Goal: Register for event/course

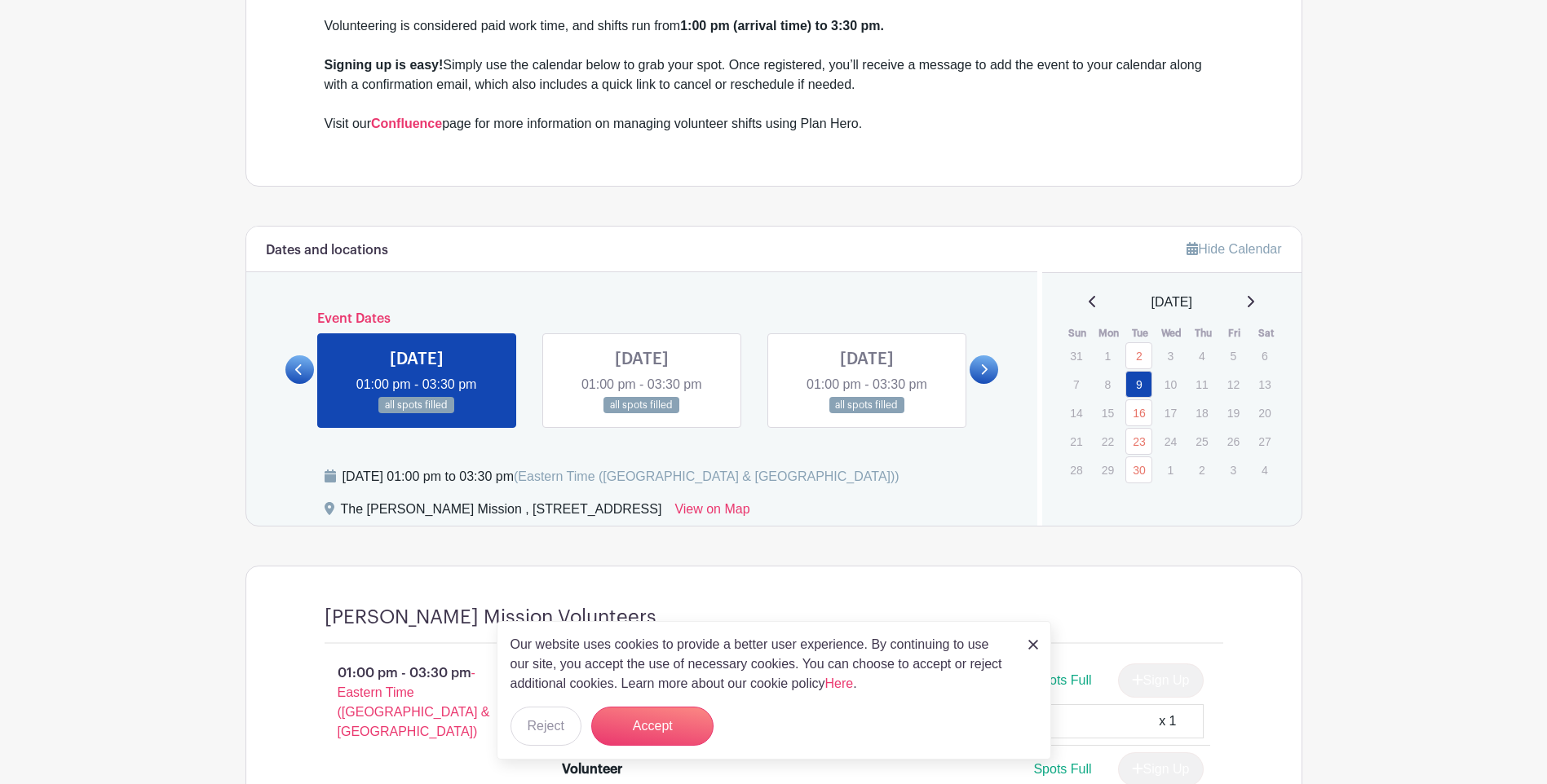
scroll to position [734, 0]
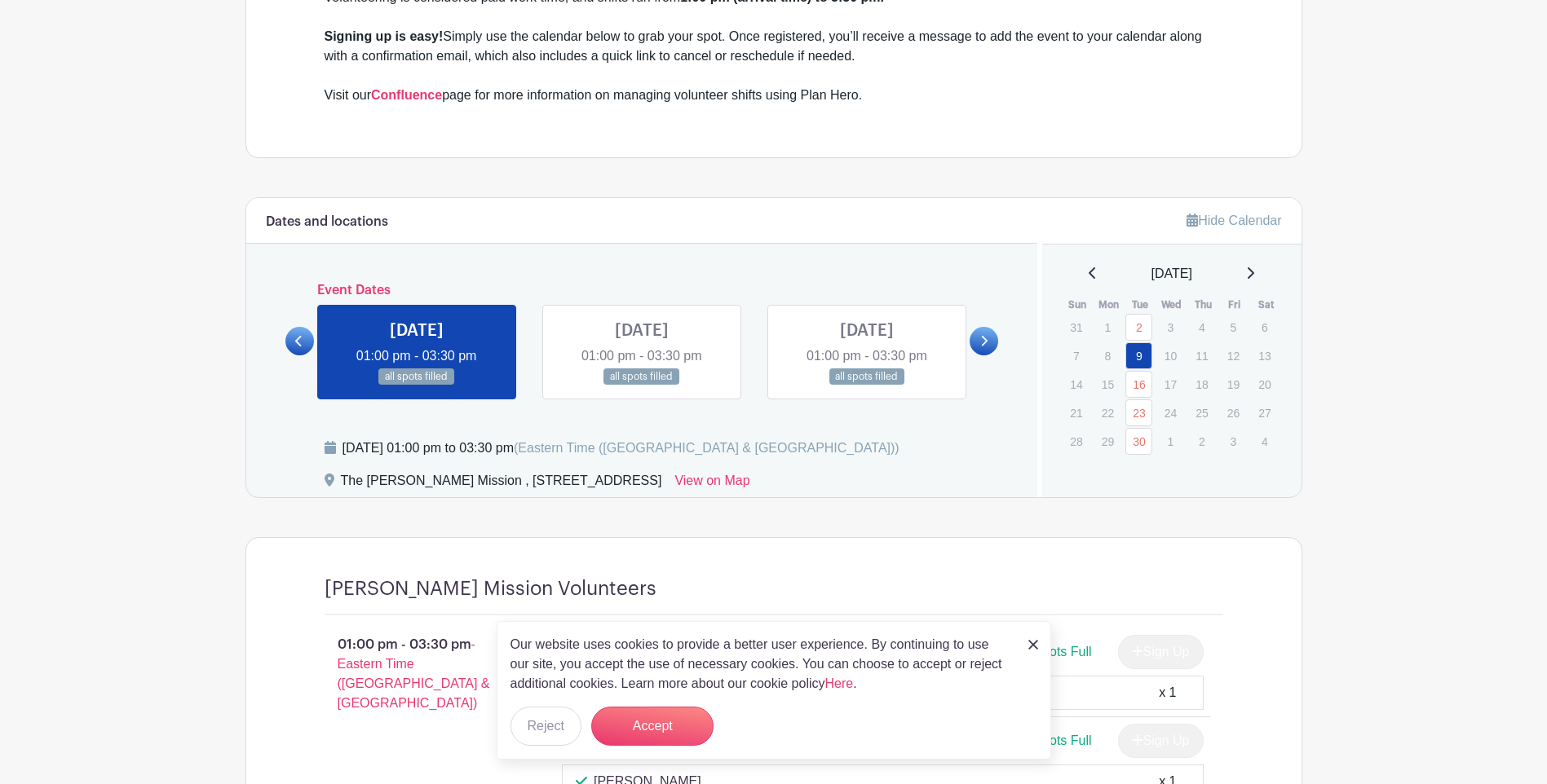
click at [981, 341] on icon at bounding box center [983, 341] width 8 height 13
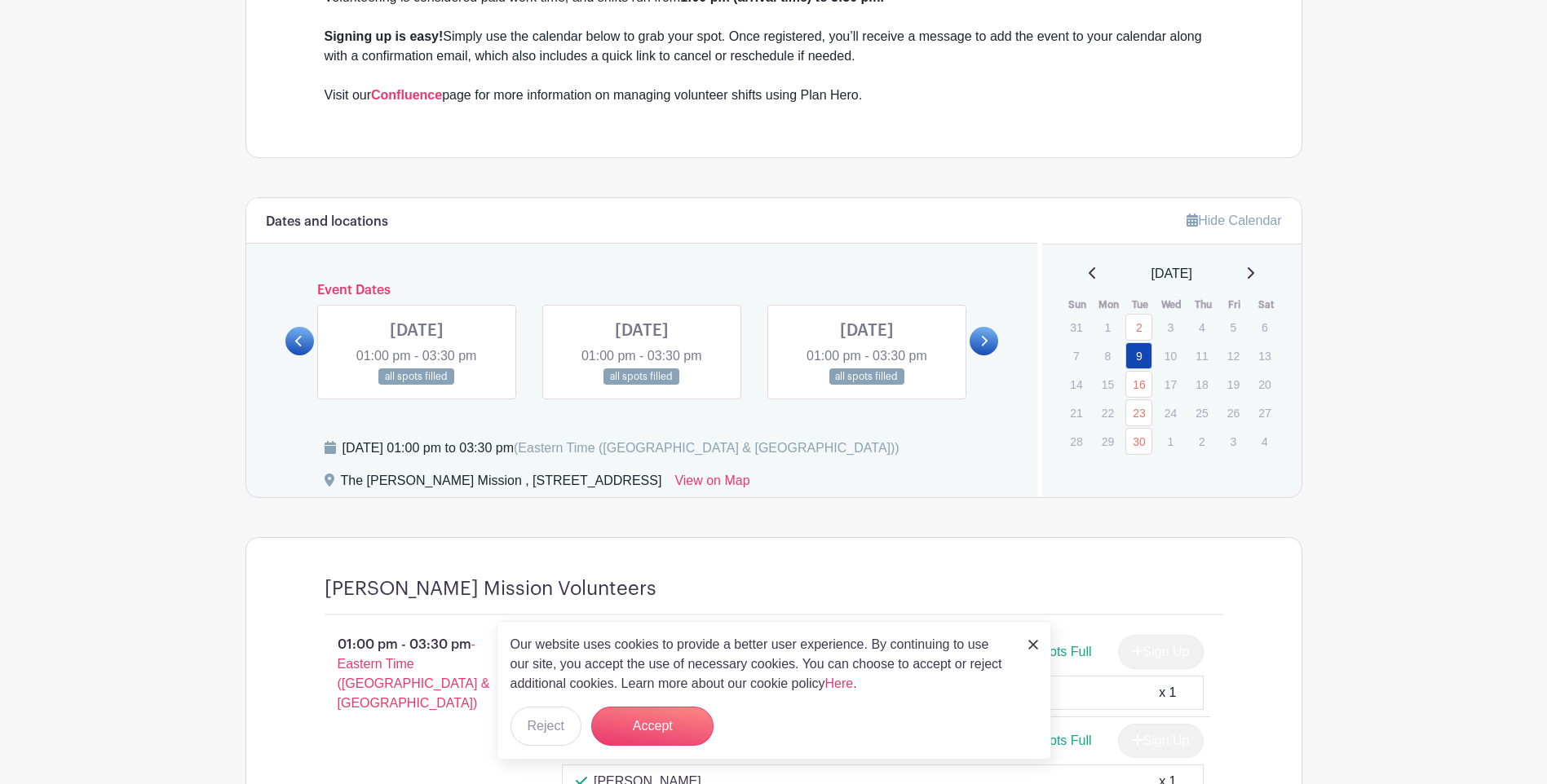
click at [981, 341] on icon at bounding box center [983, 341] width 8 height 13
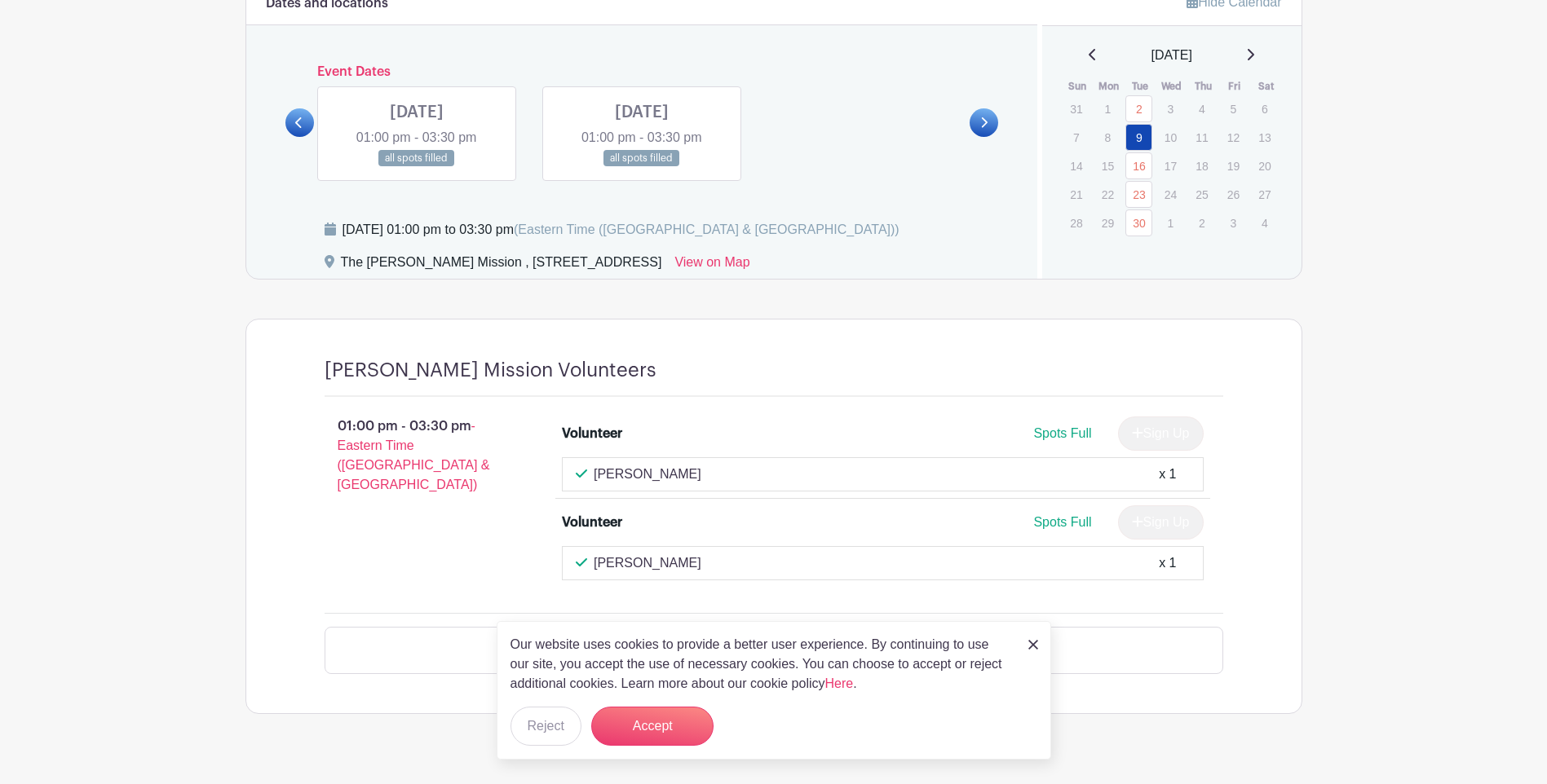
scroll to position [937, 0]
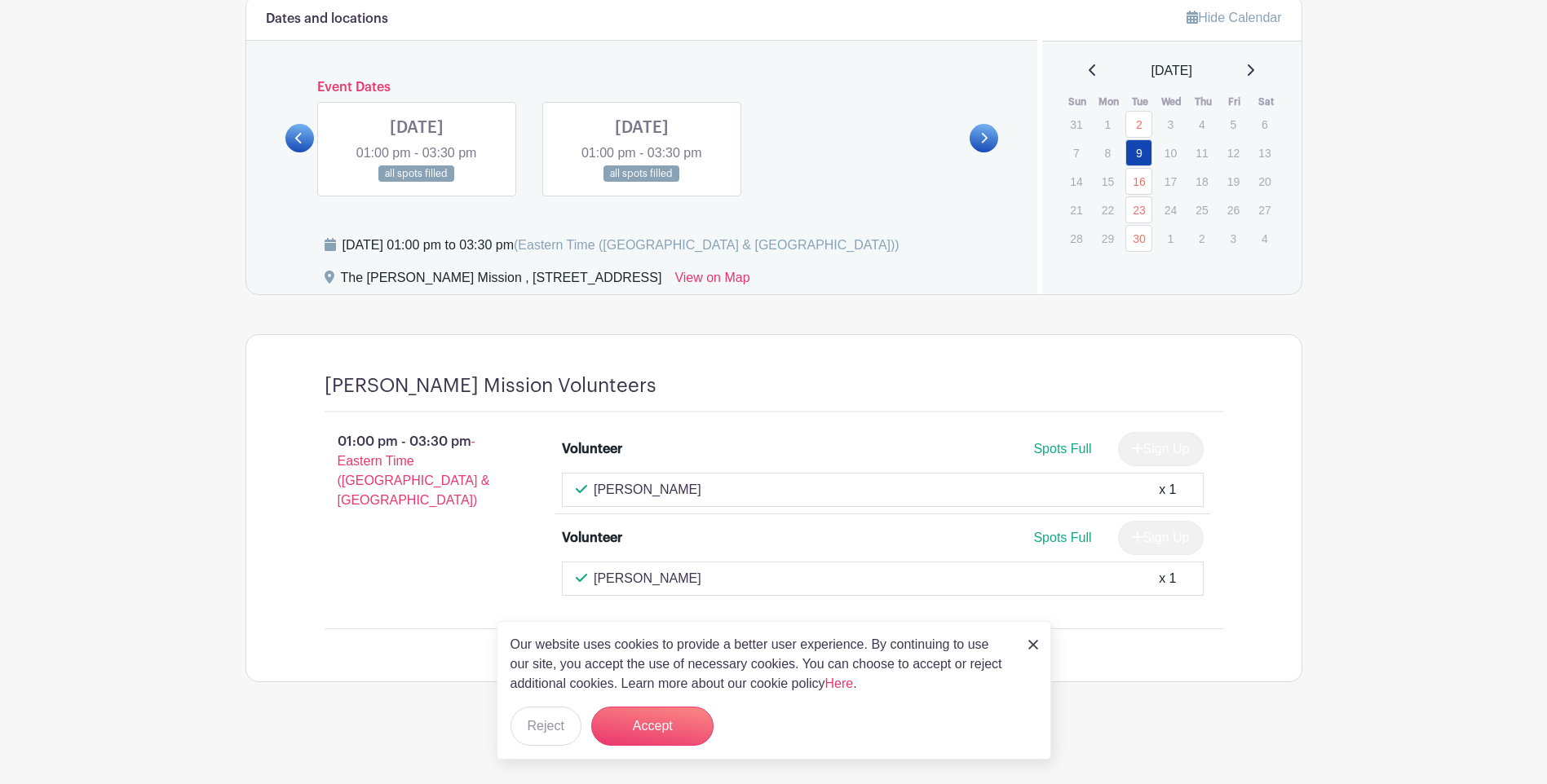
click at [294, 144] on link at bounding box center [300, 138] width 29 height 29
click at [1142, 179] on link "16" at bounding box center [1138, 181] width 27 height 27
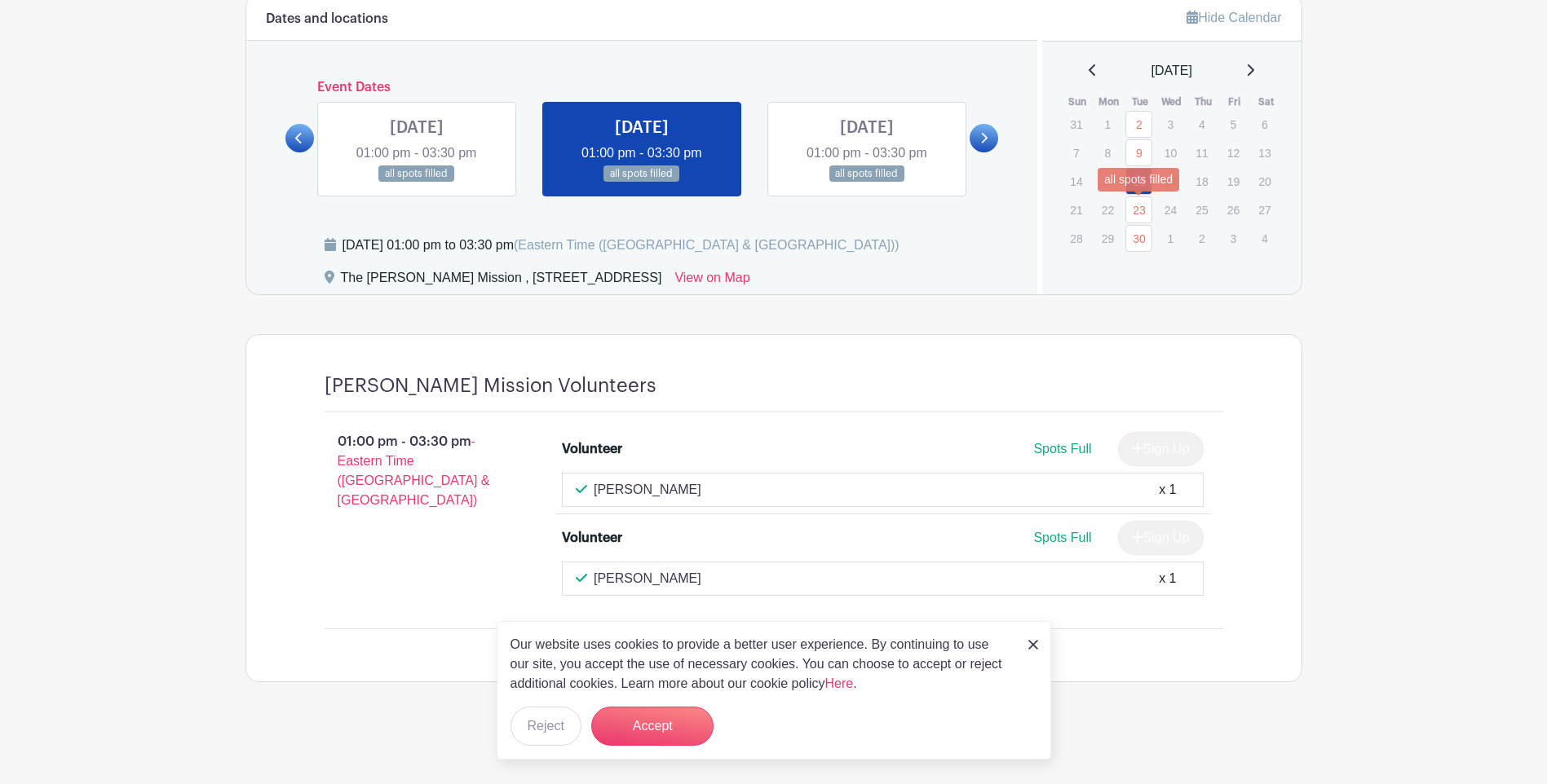
click at [1138, 211] on link "23" at bounding box center [1138, 210] width 27 height 27
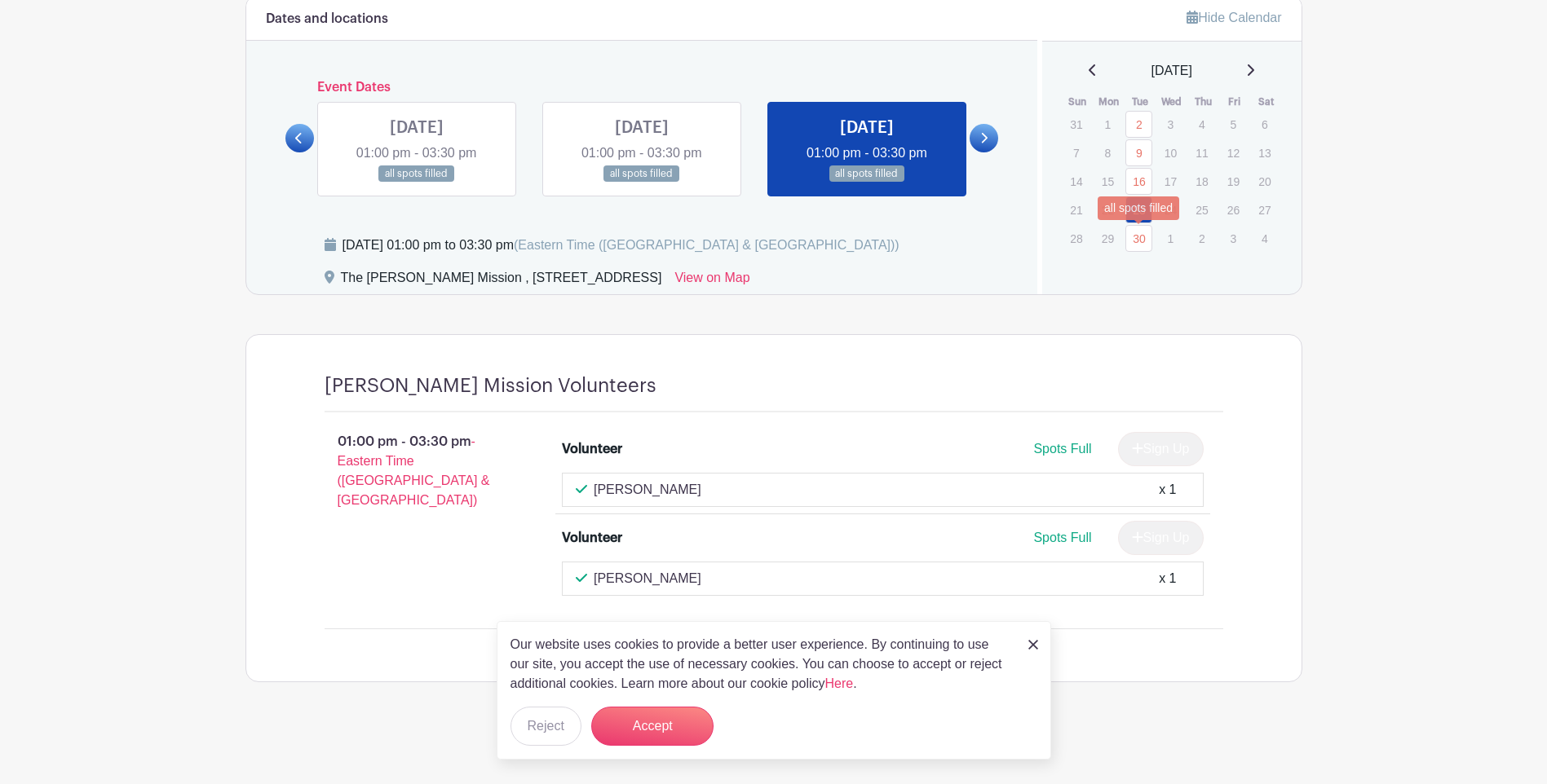
click at [1133, 236] on link "30" at bounding box center [1138, 238] width 27 height 27
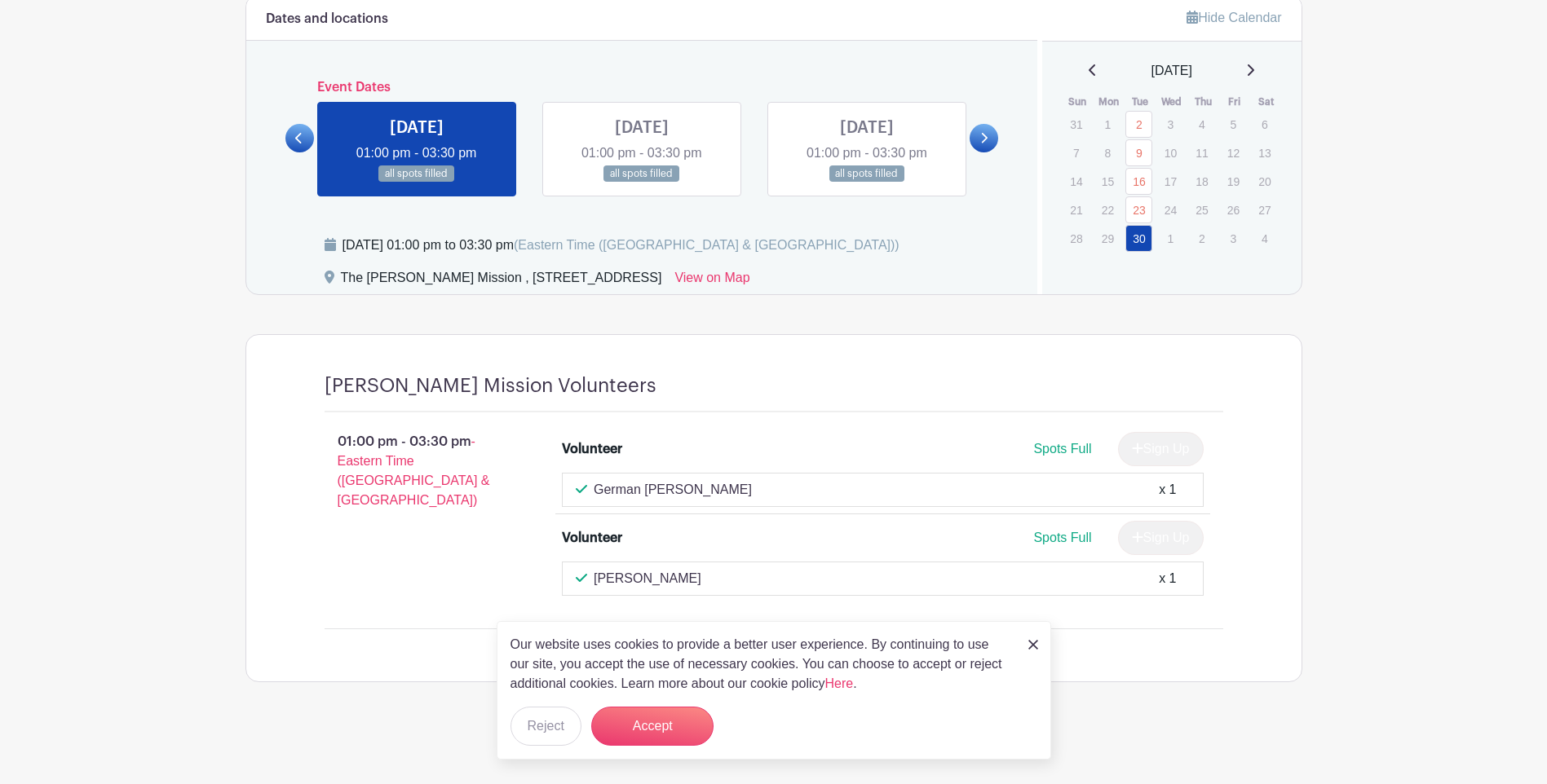
click at [1254, 69] on icon at bounding box center [1250, 70] width 8 height 13
click at [1137, 149] on link "7" at bounding box center [1138, 153] width 27 height 27
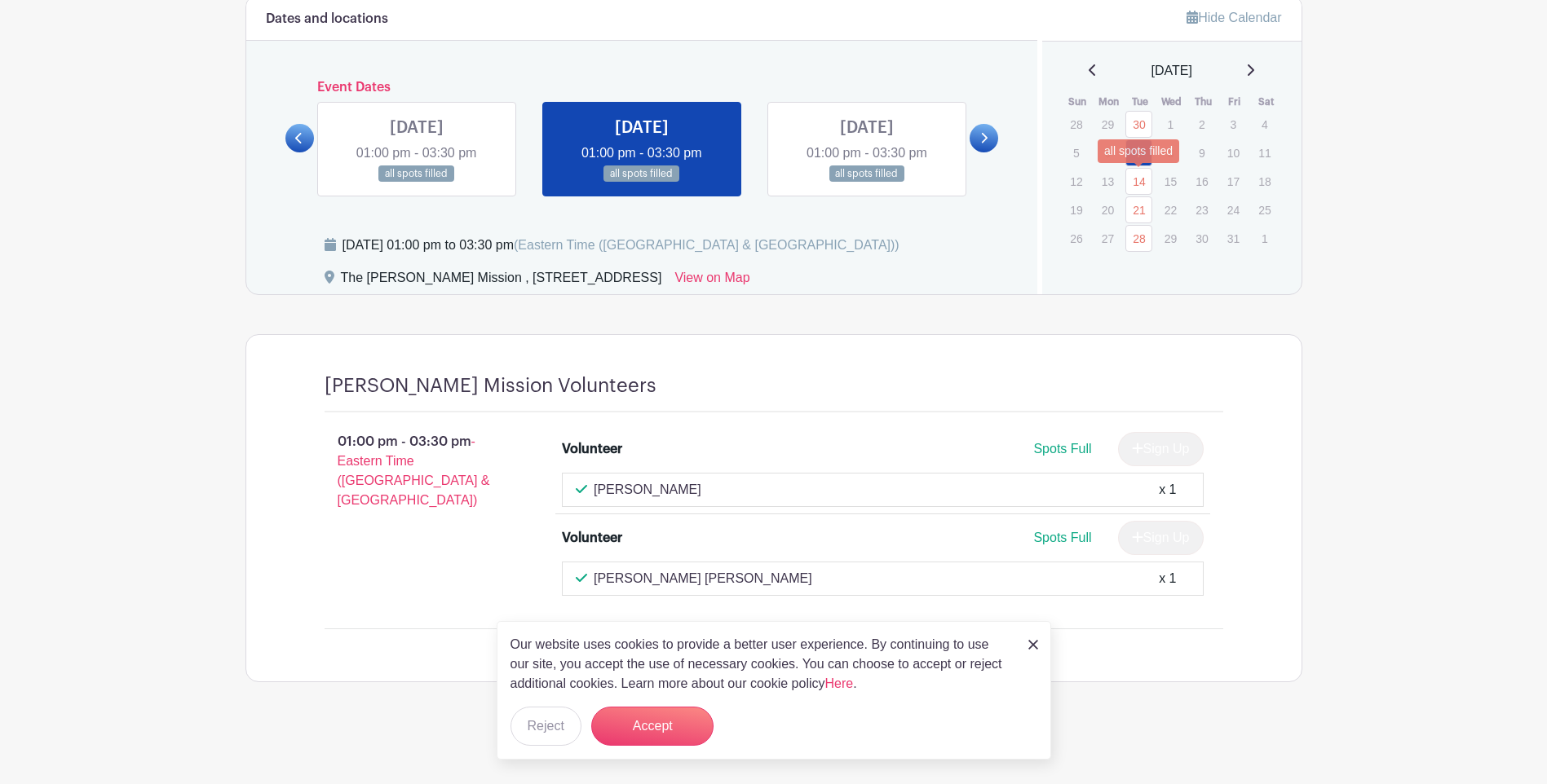
click at [1139, 184] on link "14" at bounding box center [1138, 181] width 27 height 27
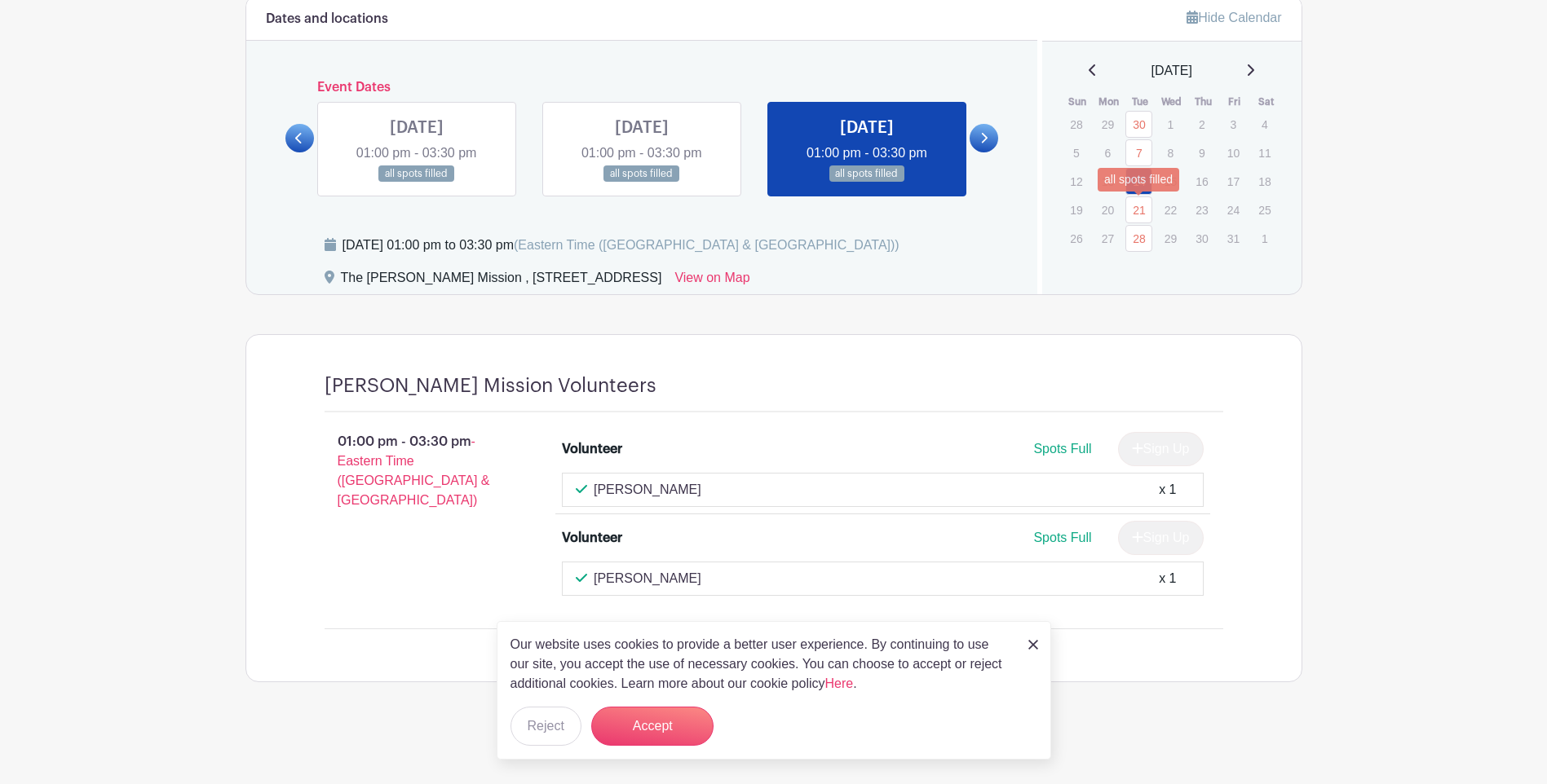
click at [1142, 207] on link "21" at bounding box center [1138, 210] width 27 height 27
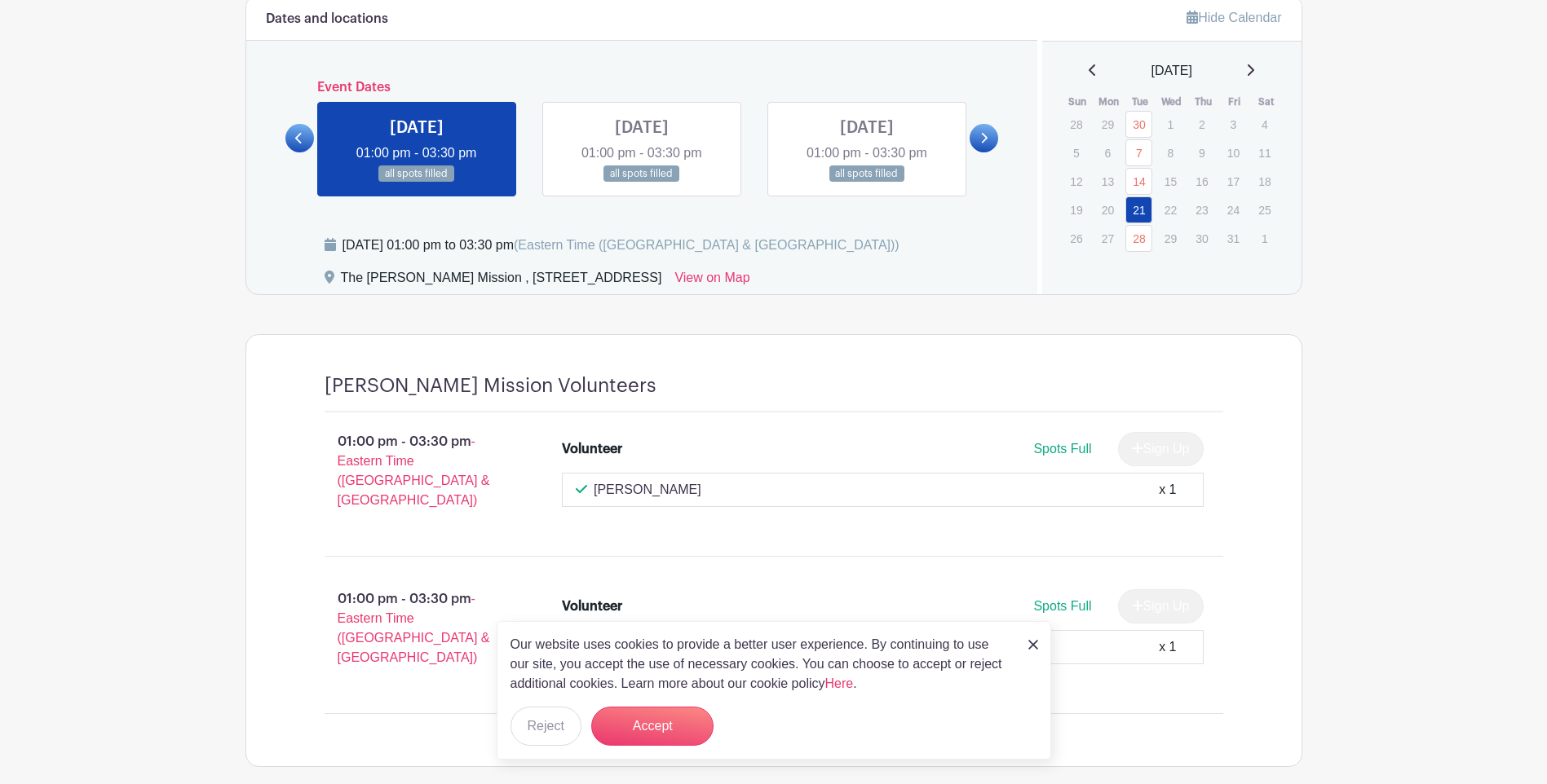
scroll to position [989, 0]
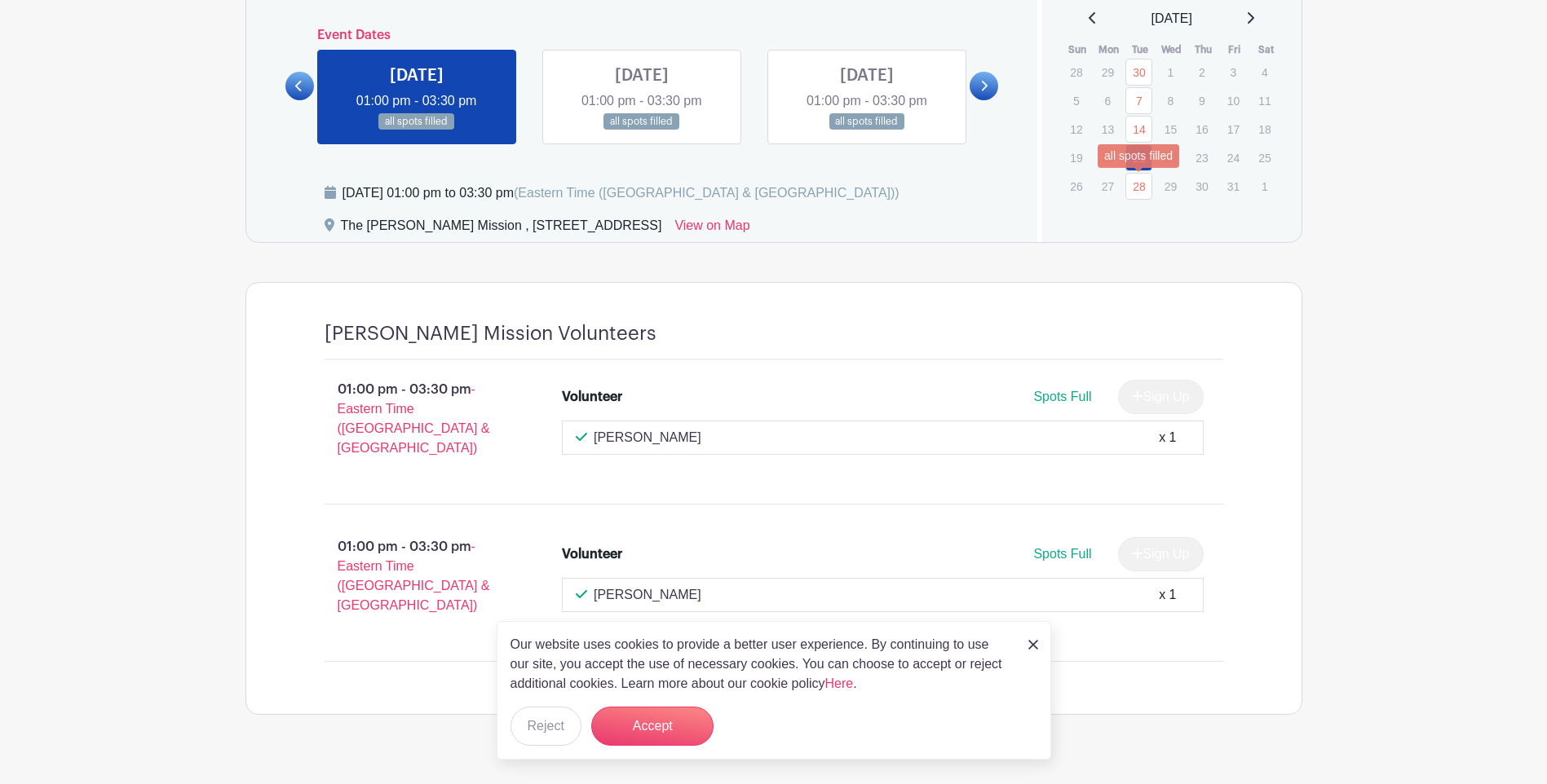
click at [1139, 193] on link "28" at bounding box center [1138, 186] width 27 height 27
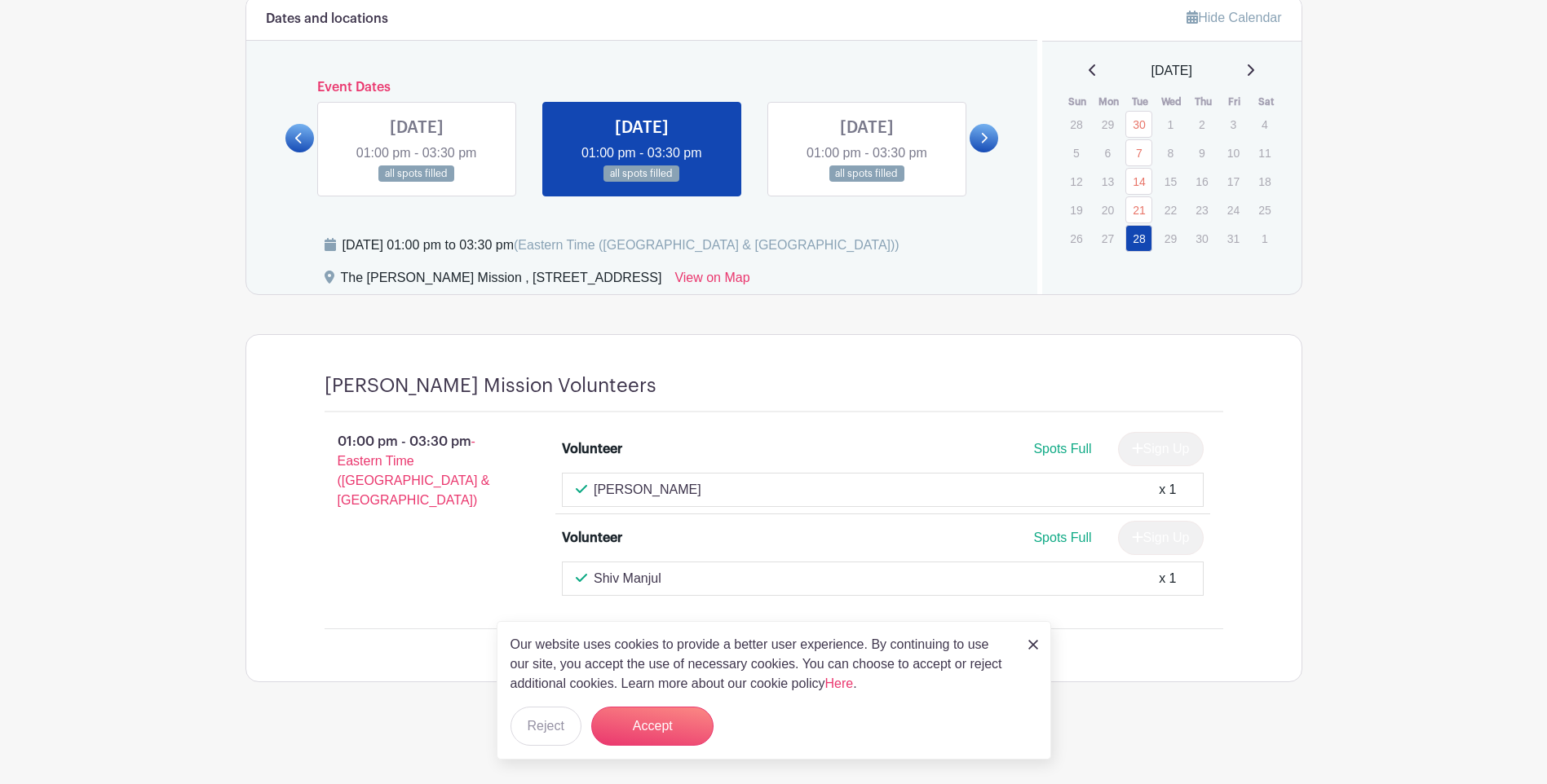
scroll to position [937, 0]
click at [1254, 68] on icon at bounding box center [1250, 70] width 8 height 13
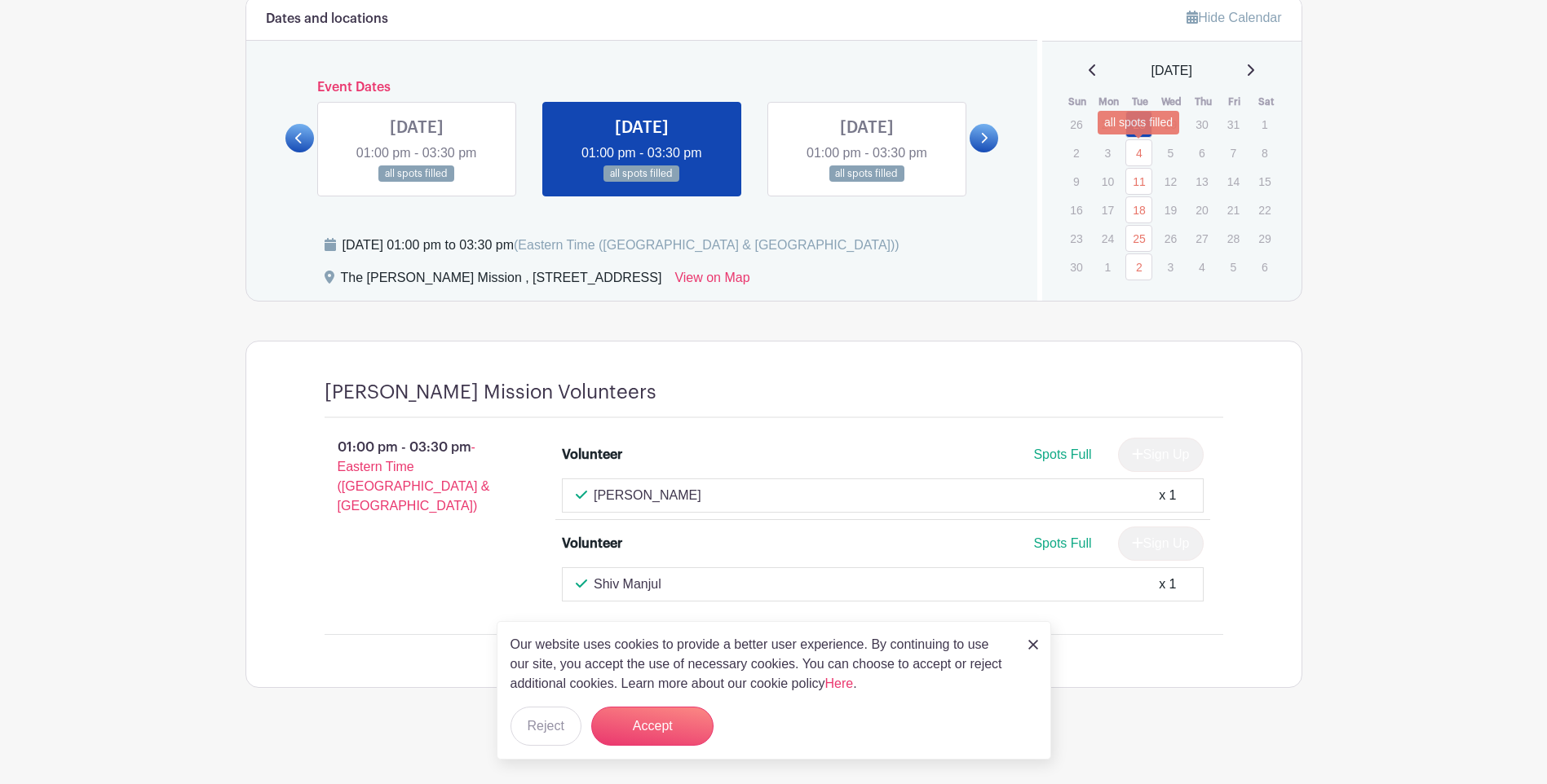
click at [1136, 153] on link "4" at bounding box center [1138, 153] width 27 height 27
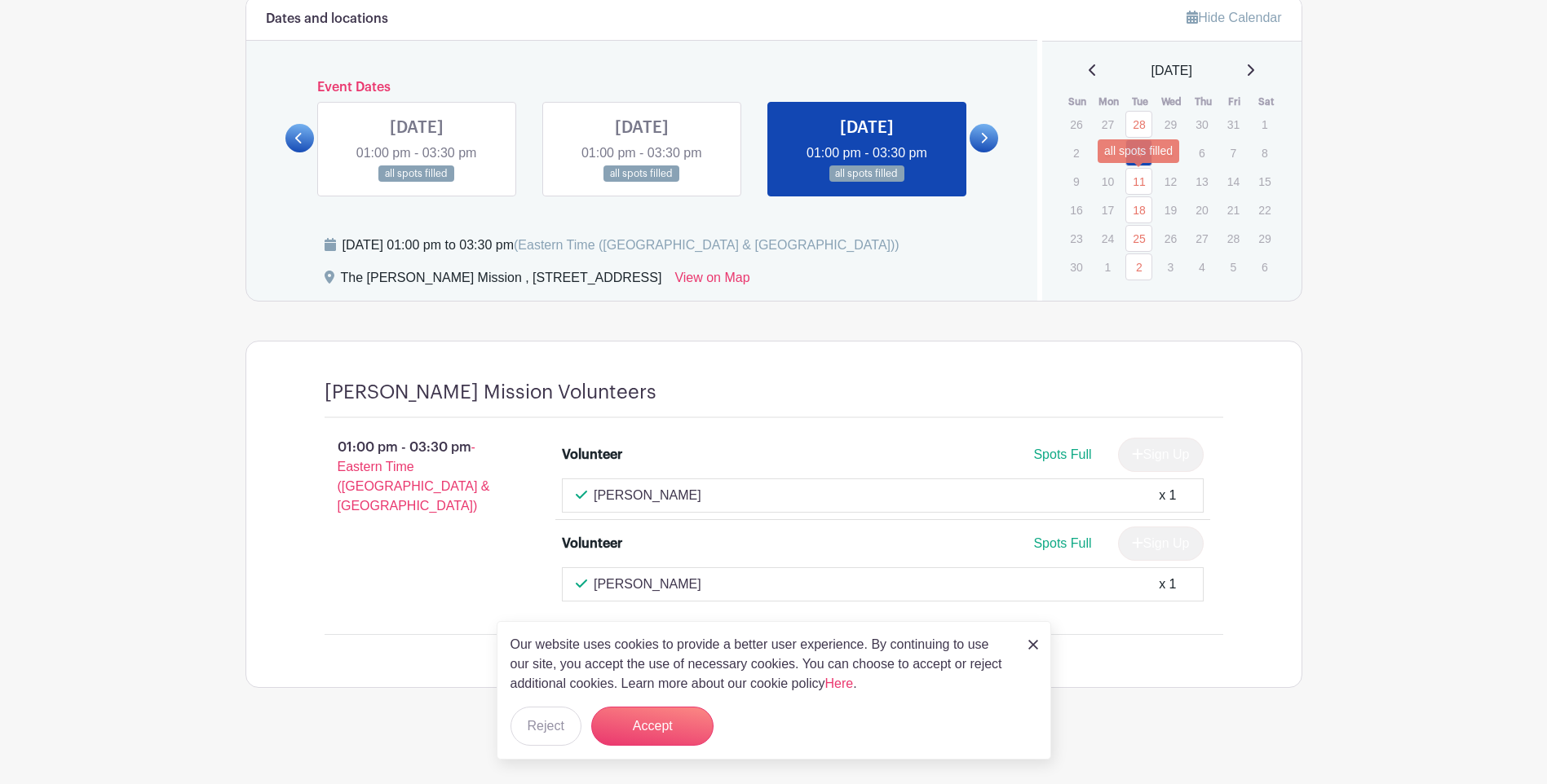
click at [1143, 186] on link "11" at bounding box center [1138, 181] width 27 height 27
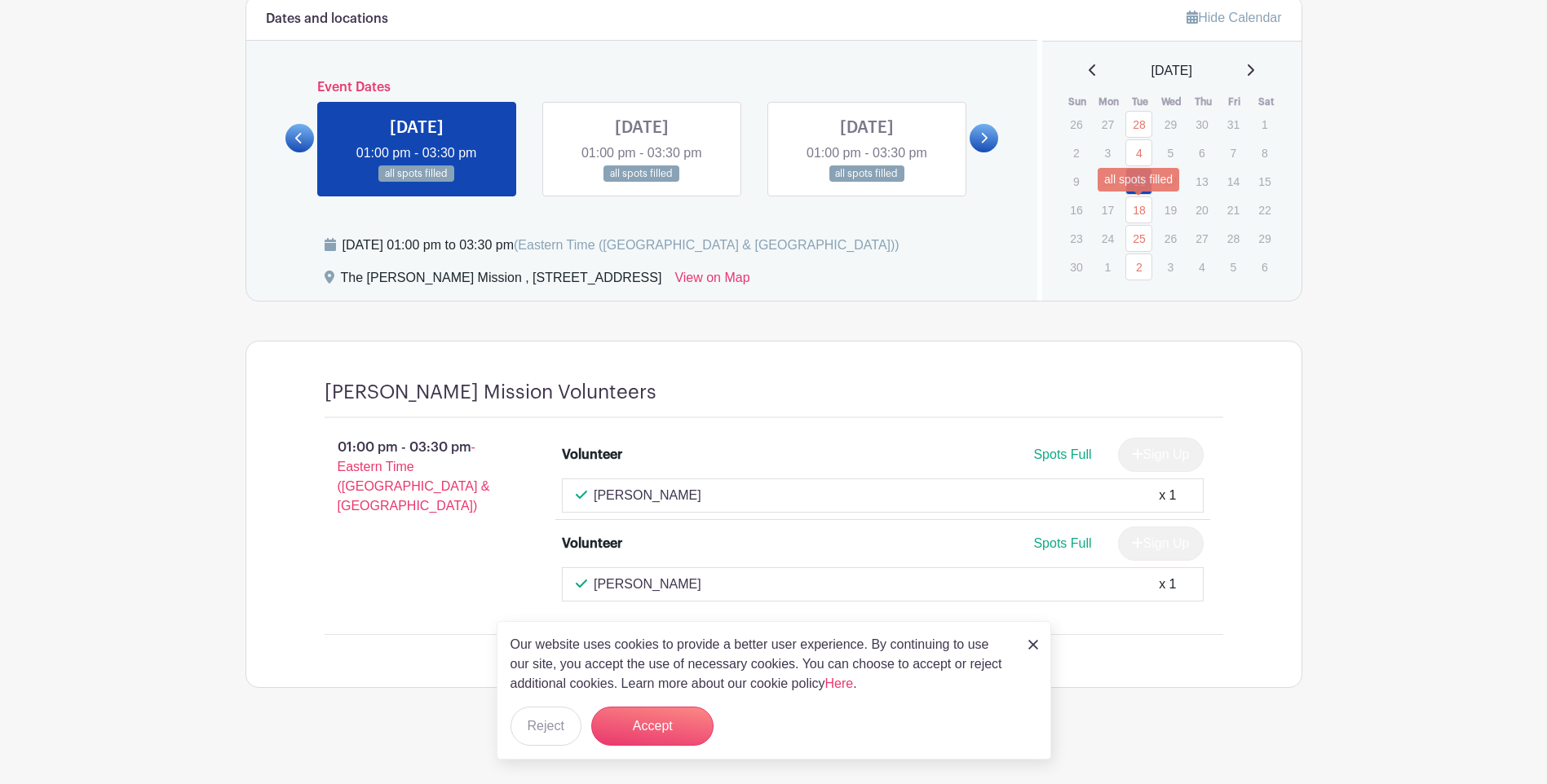
click at [1133, 210] on link "18" at bounding box center [1138, 210] width 27 height 27
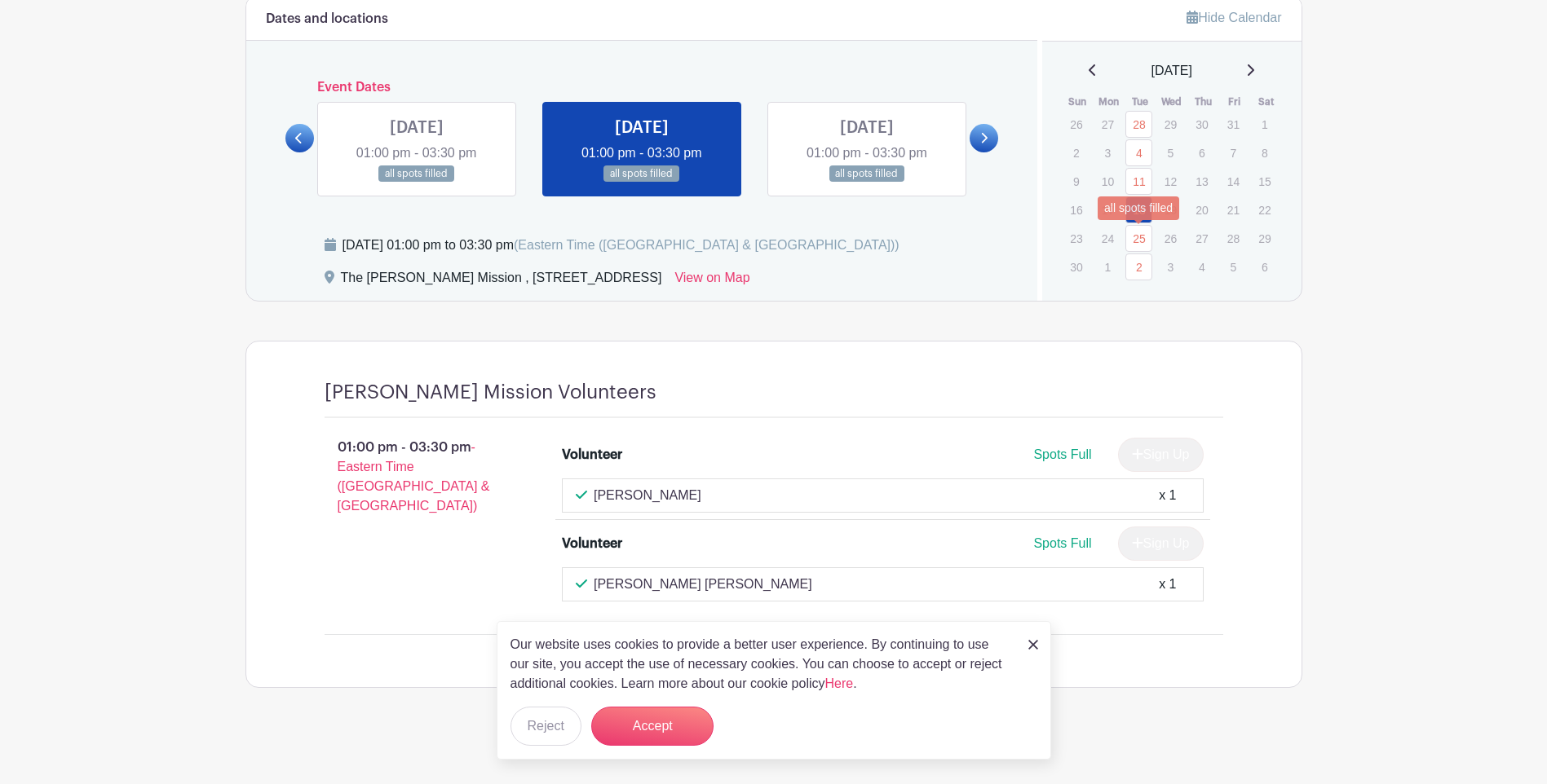
click at [1136, 237] on link "25" at bounding box center [1138, 238] width 27 height 27
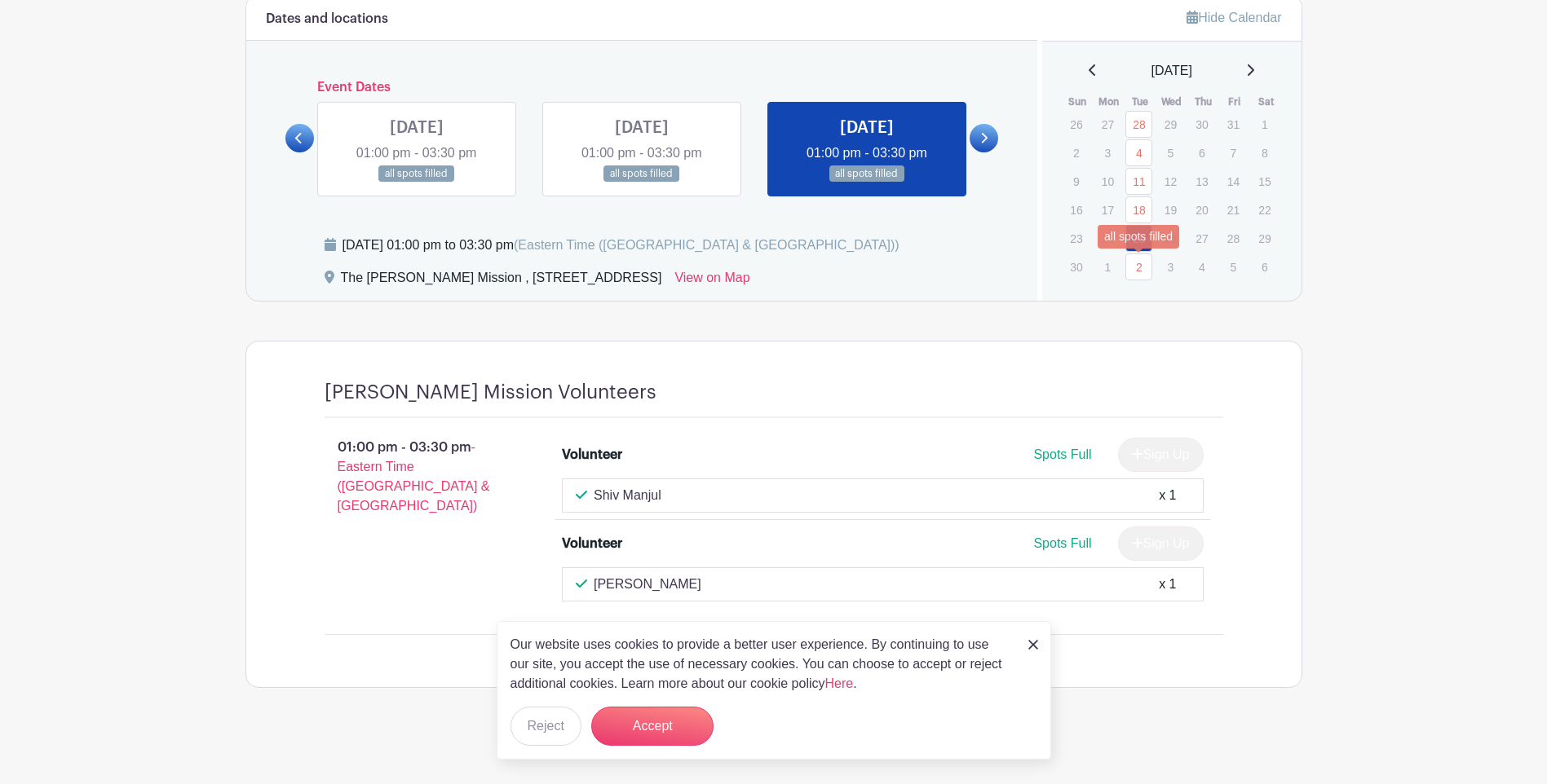
click at [1136, 266] on link "2" at bounding box center [1138, 267] width 27 height 27
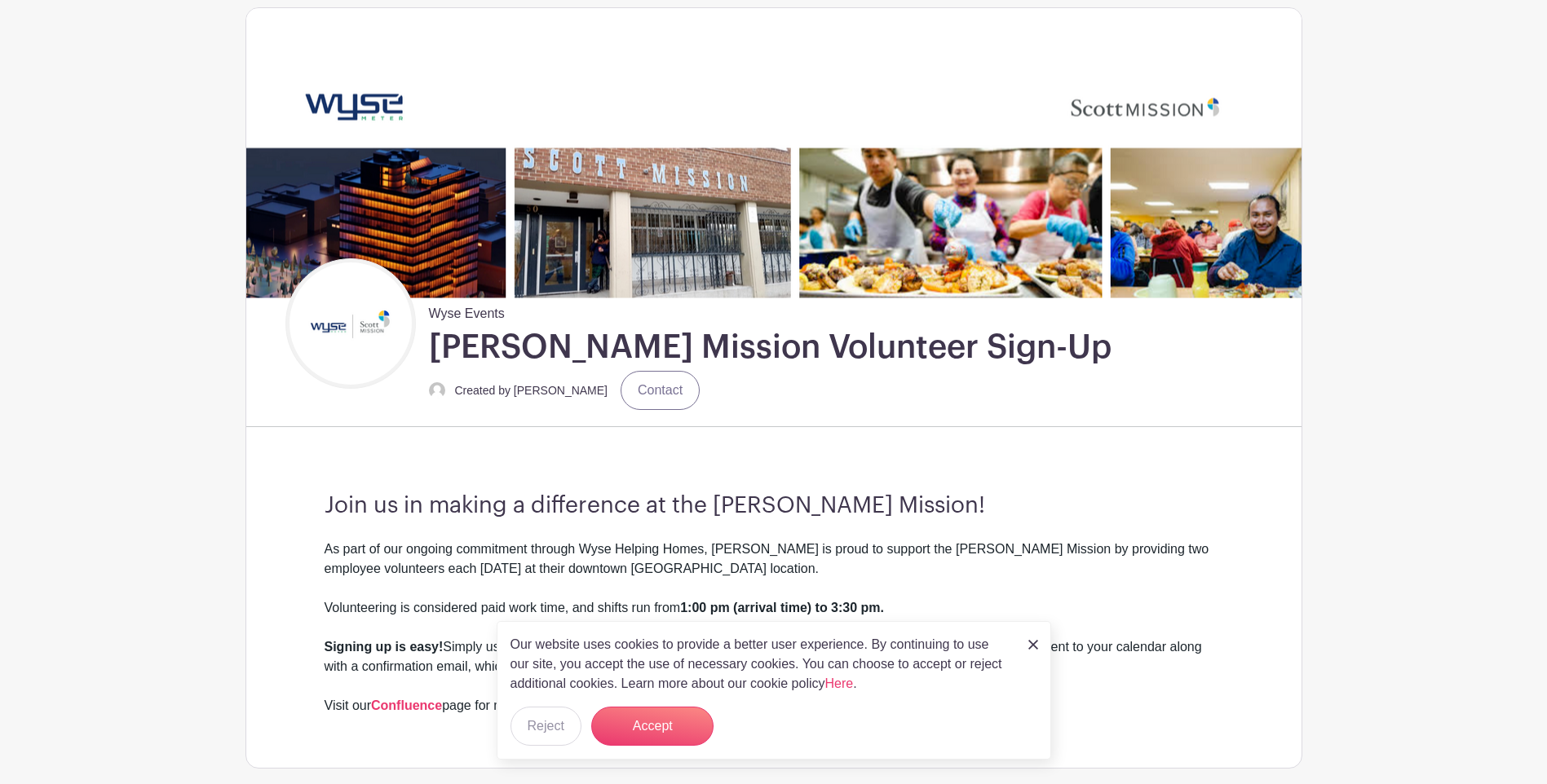
scroll to position [122, 0]
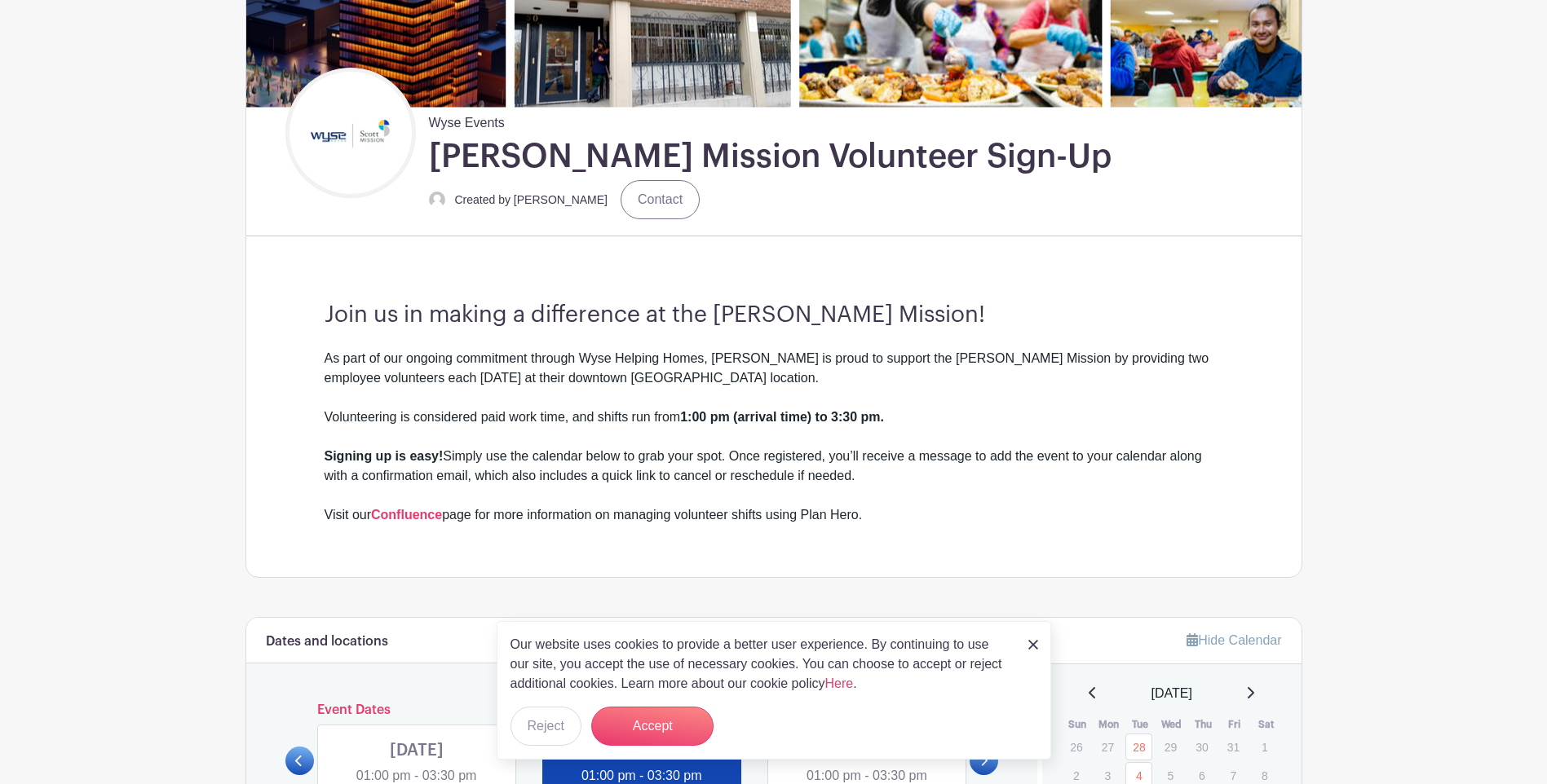
scroll to position [489, 0]
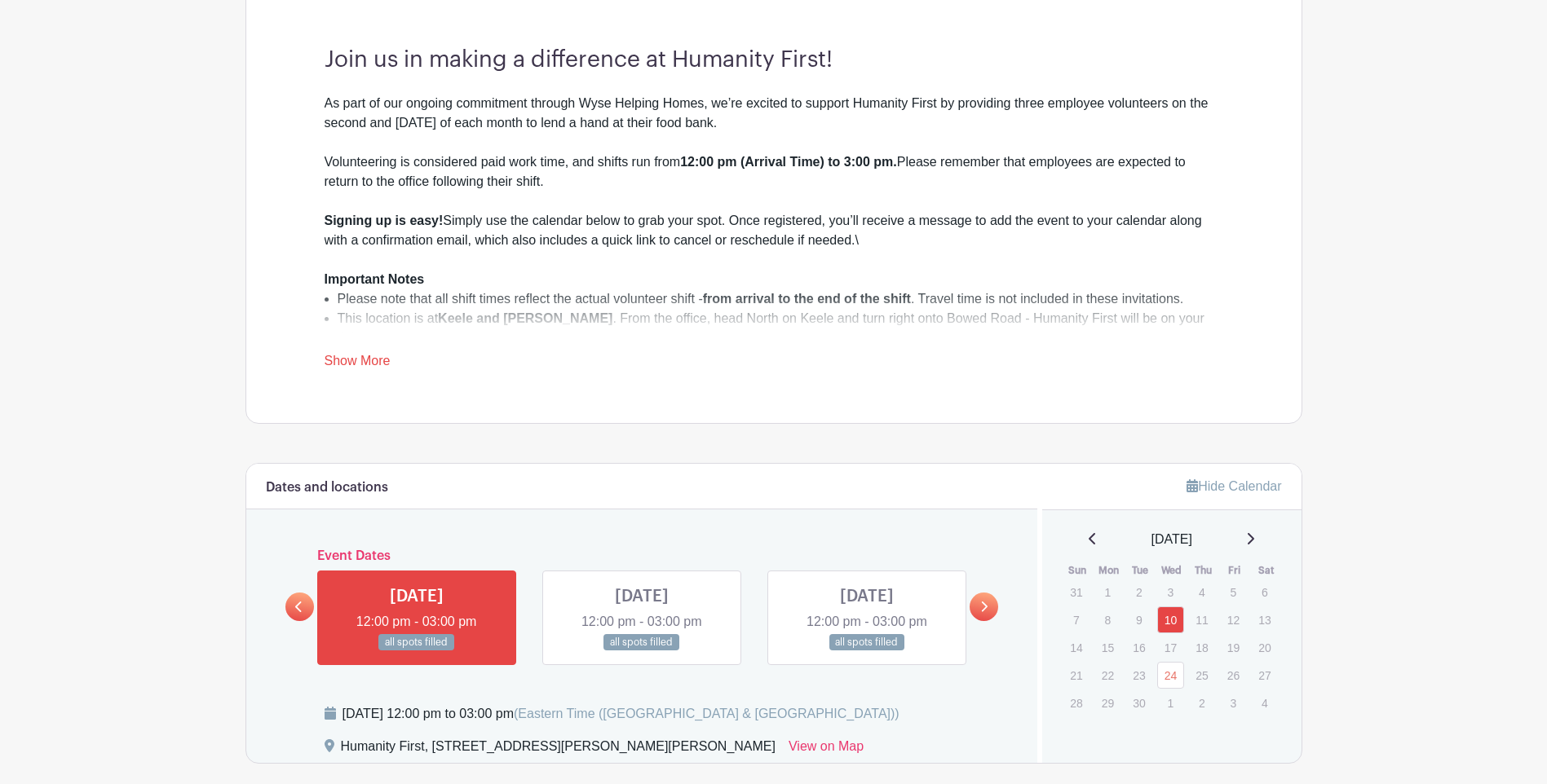
scroll to position [815, 0]
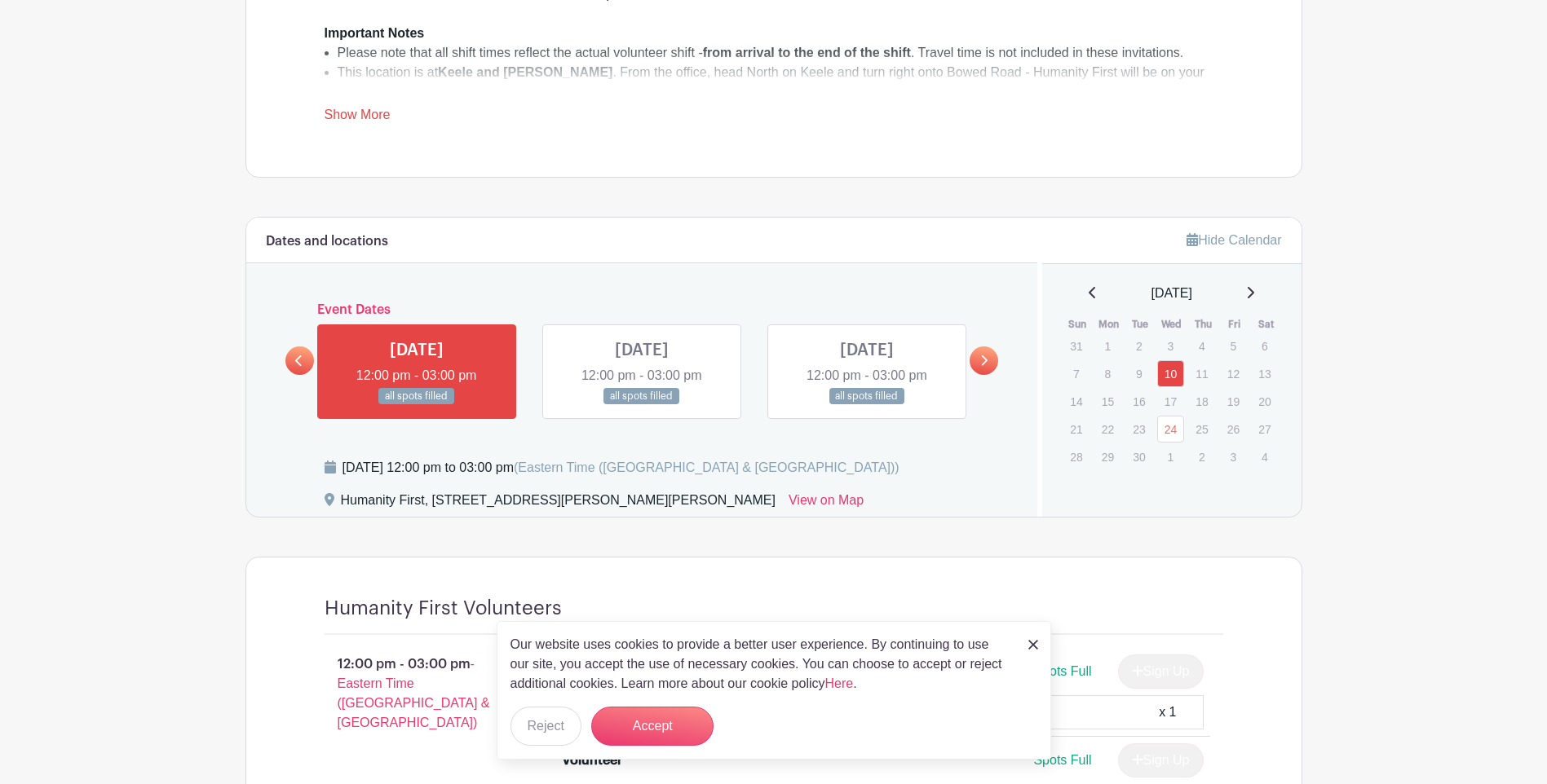
click at [986, 355] on icon at bounding box center [983, 361] width 8 height 13
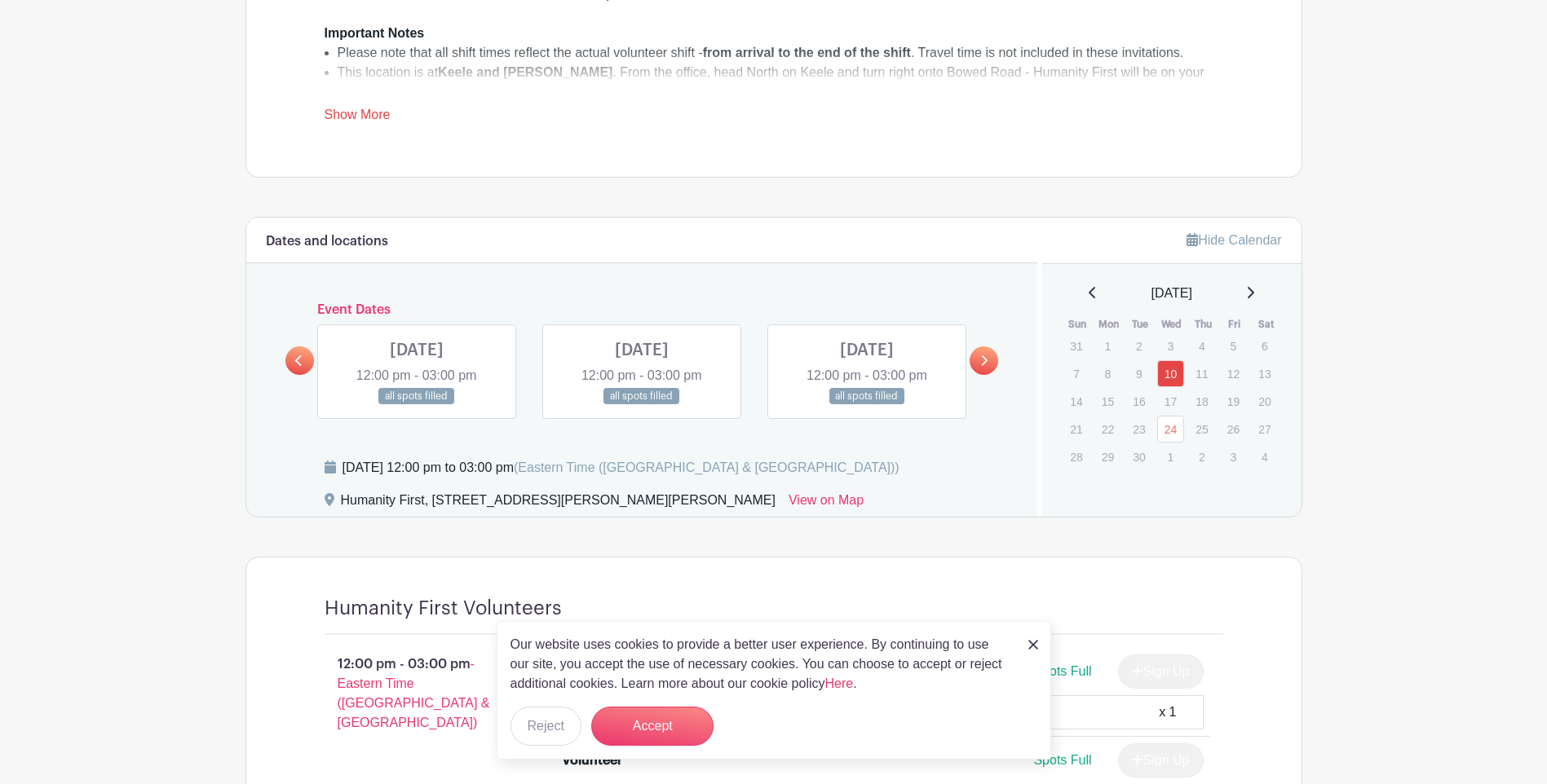
click at [986, 355] on icon at bounding box center [983, 361] width 8 height 13
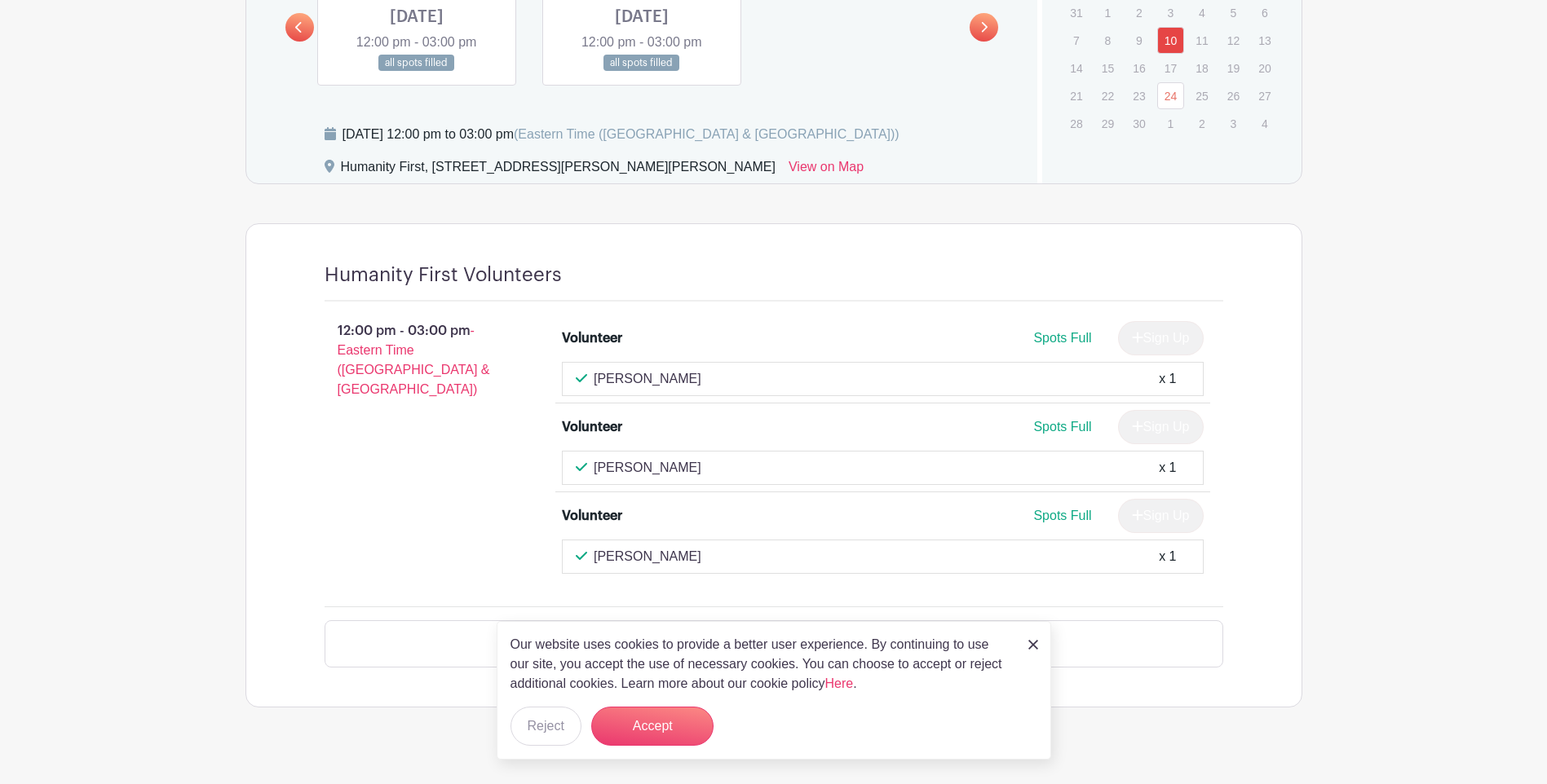
scroll to position [1126, 0]
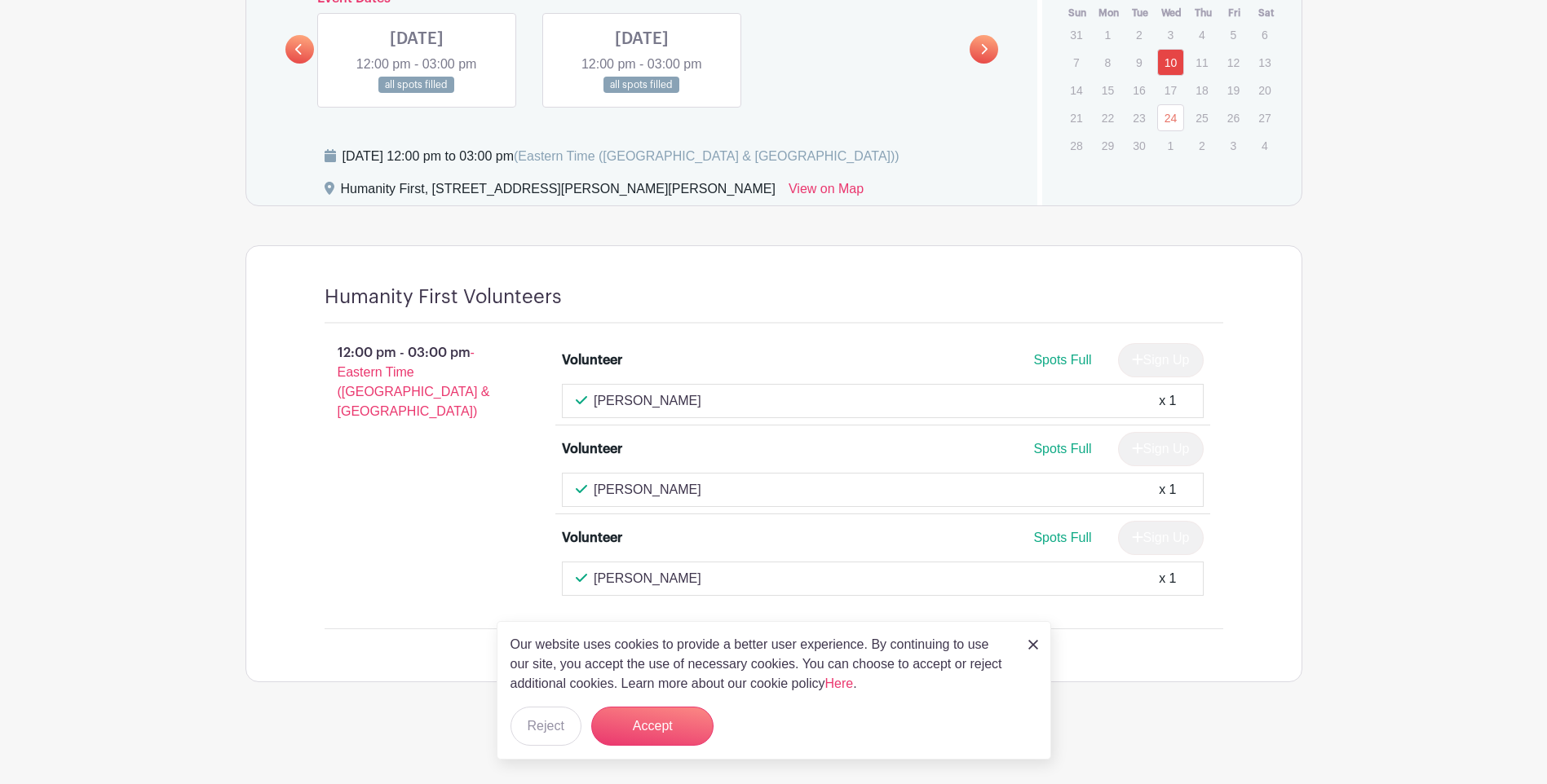
click at [1169, 91] on p "17" at bounding box center [1170, 90] width 27 height 25
click at [1164, 129] on link "24" at bounding box center [1170, 117] width 27 height 27
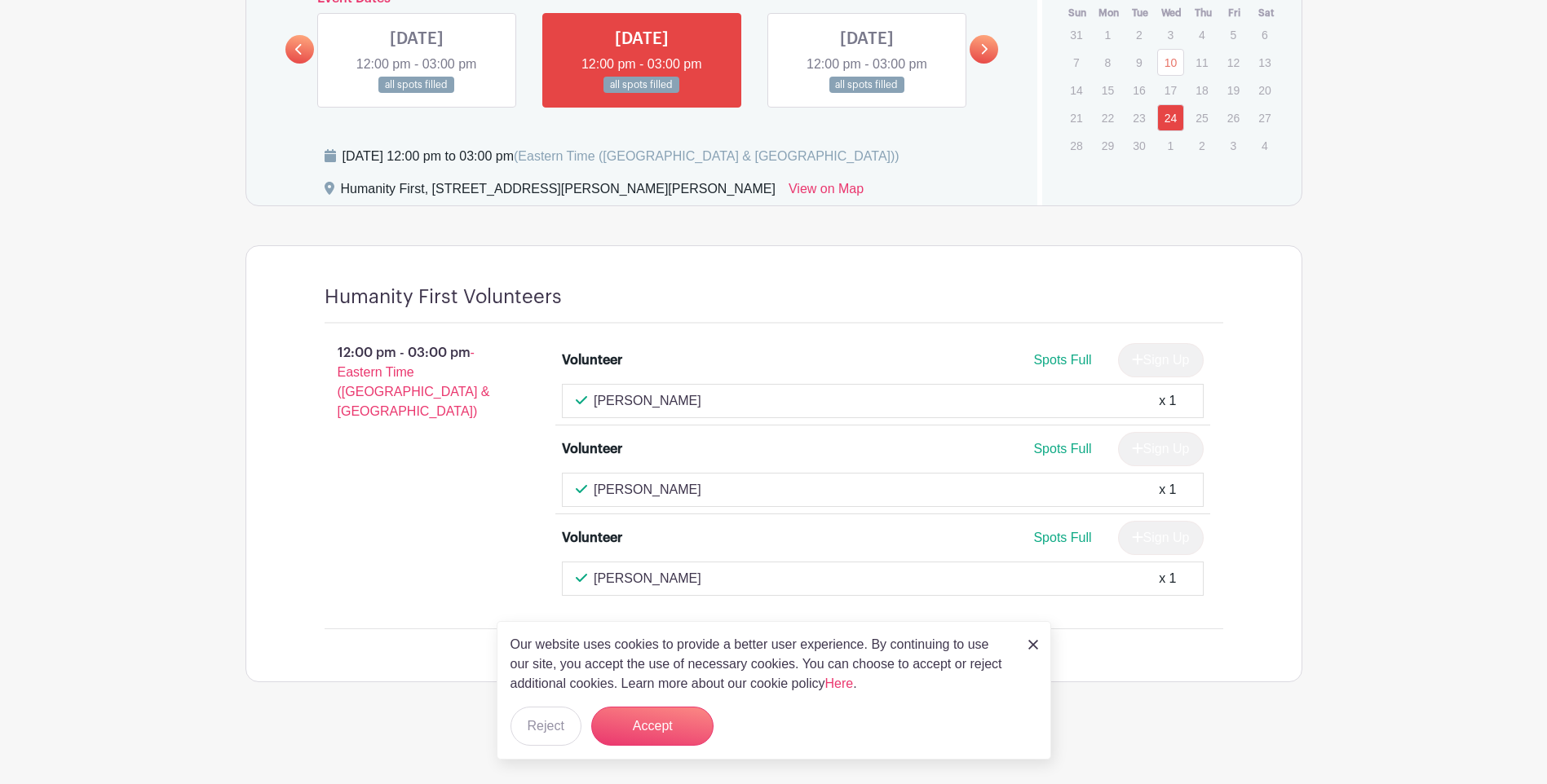
scroll to position [1045, 0]
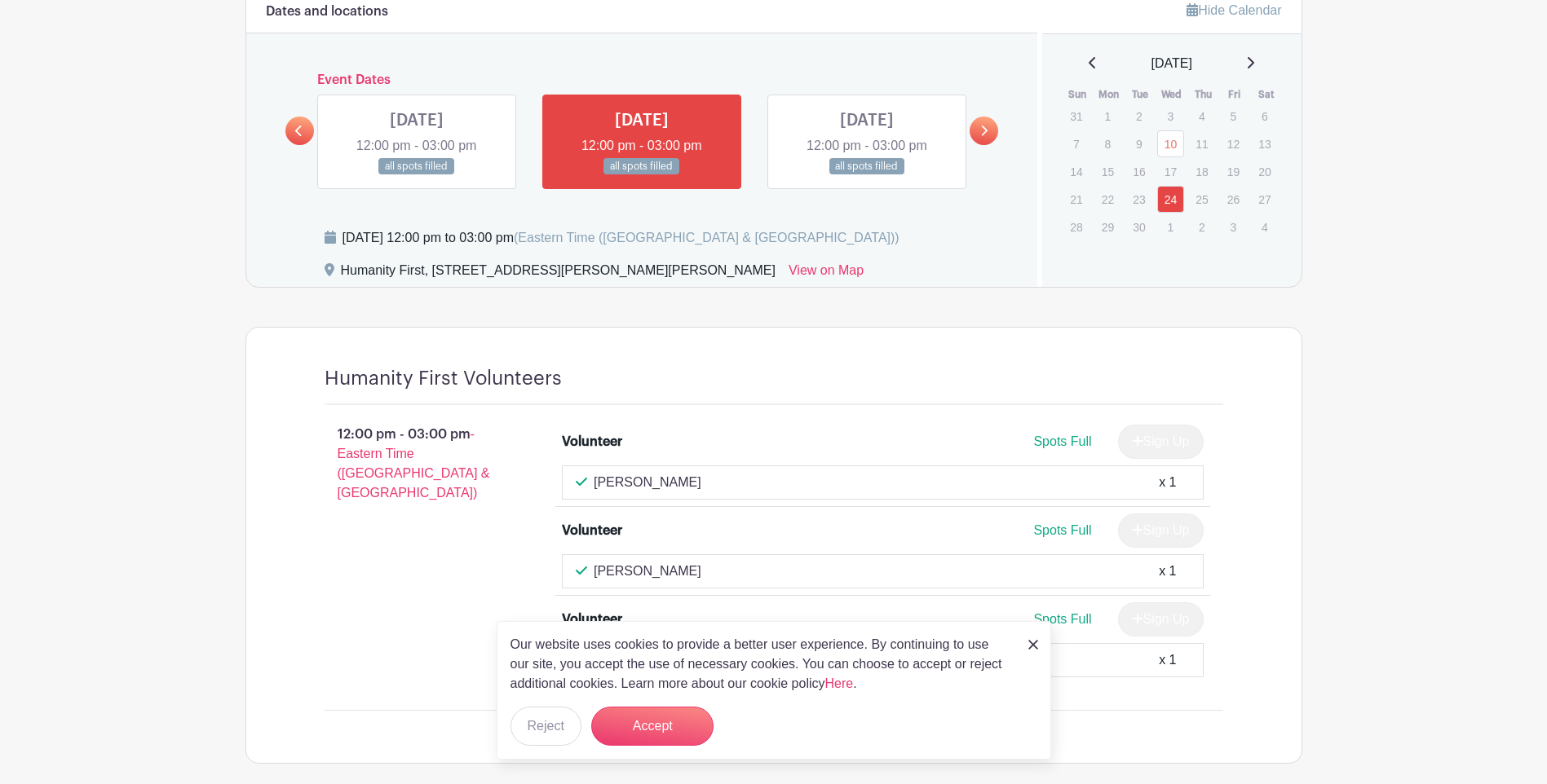
click at [1268, 61] on div "[DATE]" at bounding box center [1172, 63] width 220 height 19
click at [1266, 61] on div "[DATE]" at bounding box center [1172, 63] width 220 height 19
click at [1254, 60] on icon at bounding box center [1250, 63] width 8 height 13
click at [1169, 148] on link "8" at bounding box center [1170, 144] width 27 height 27
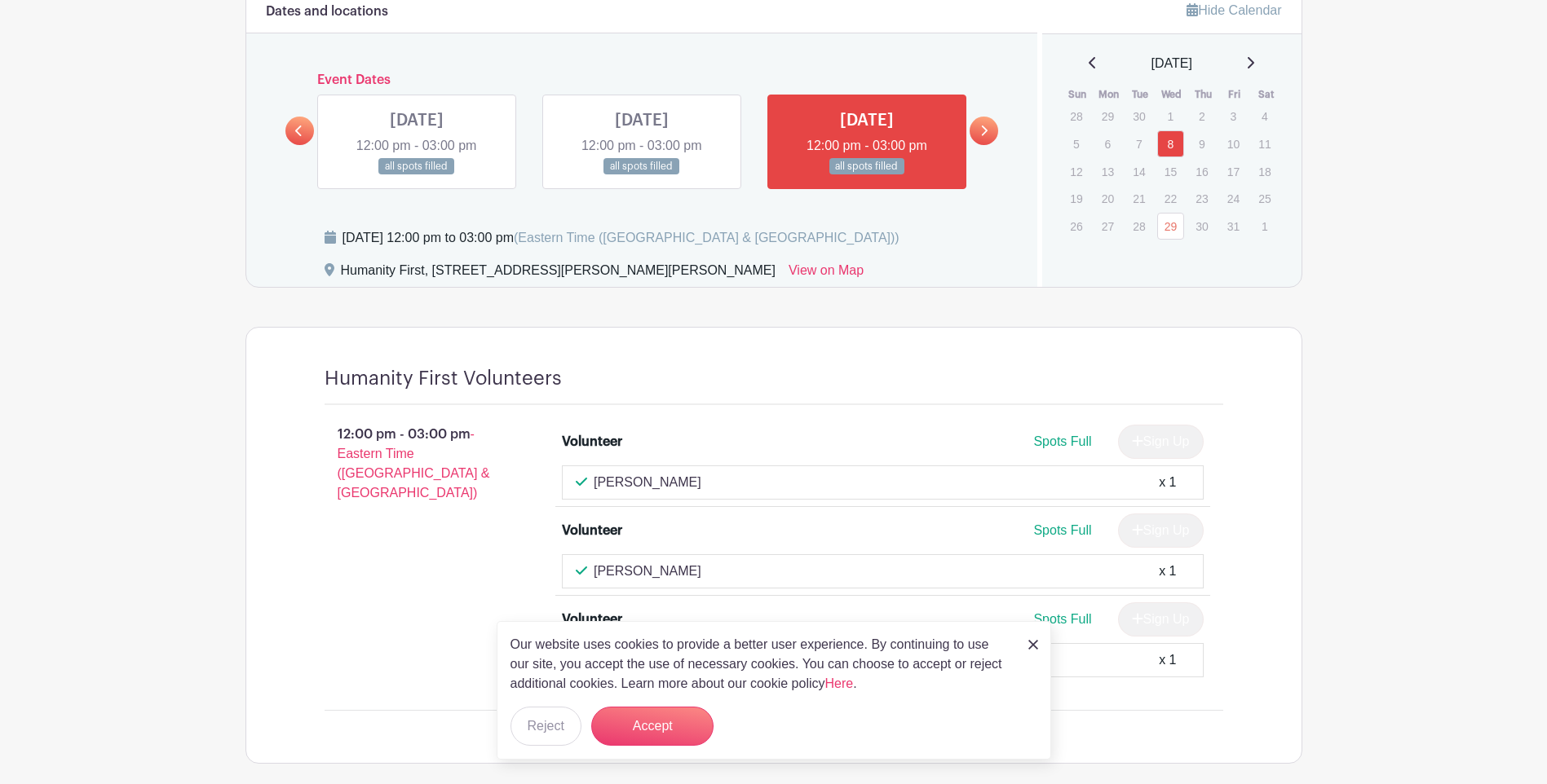
scroll to position [1126, 0]
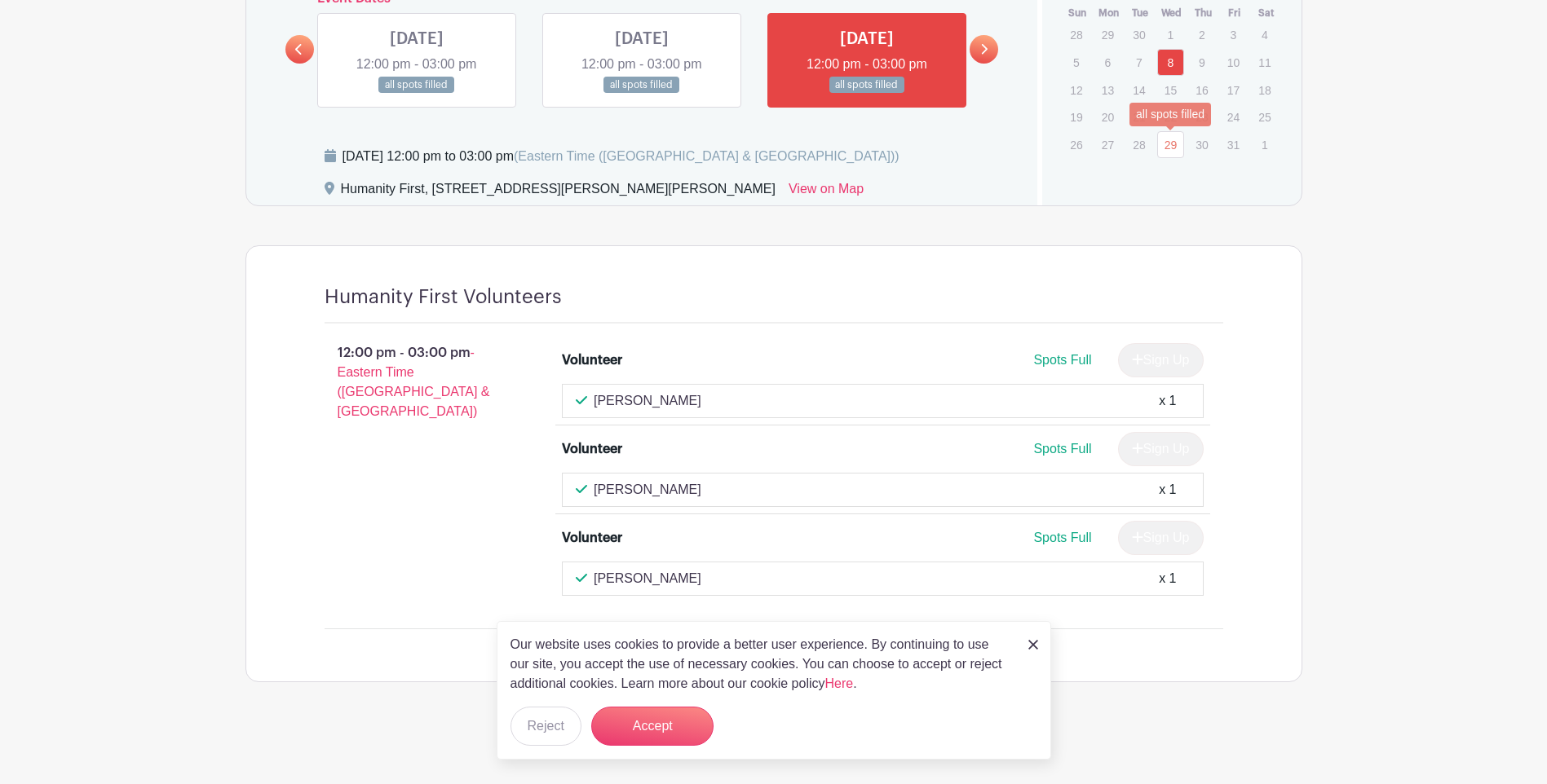
click at [1171, 150] on link "29" at bounding box center [1170, 145] width 27 height 27
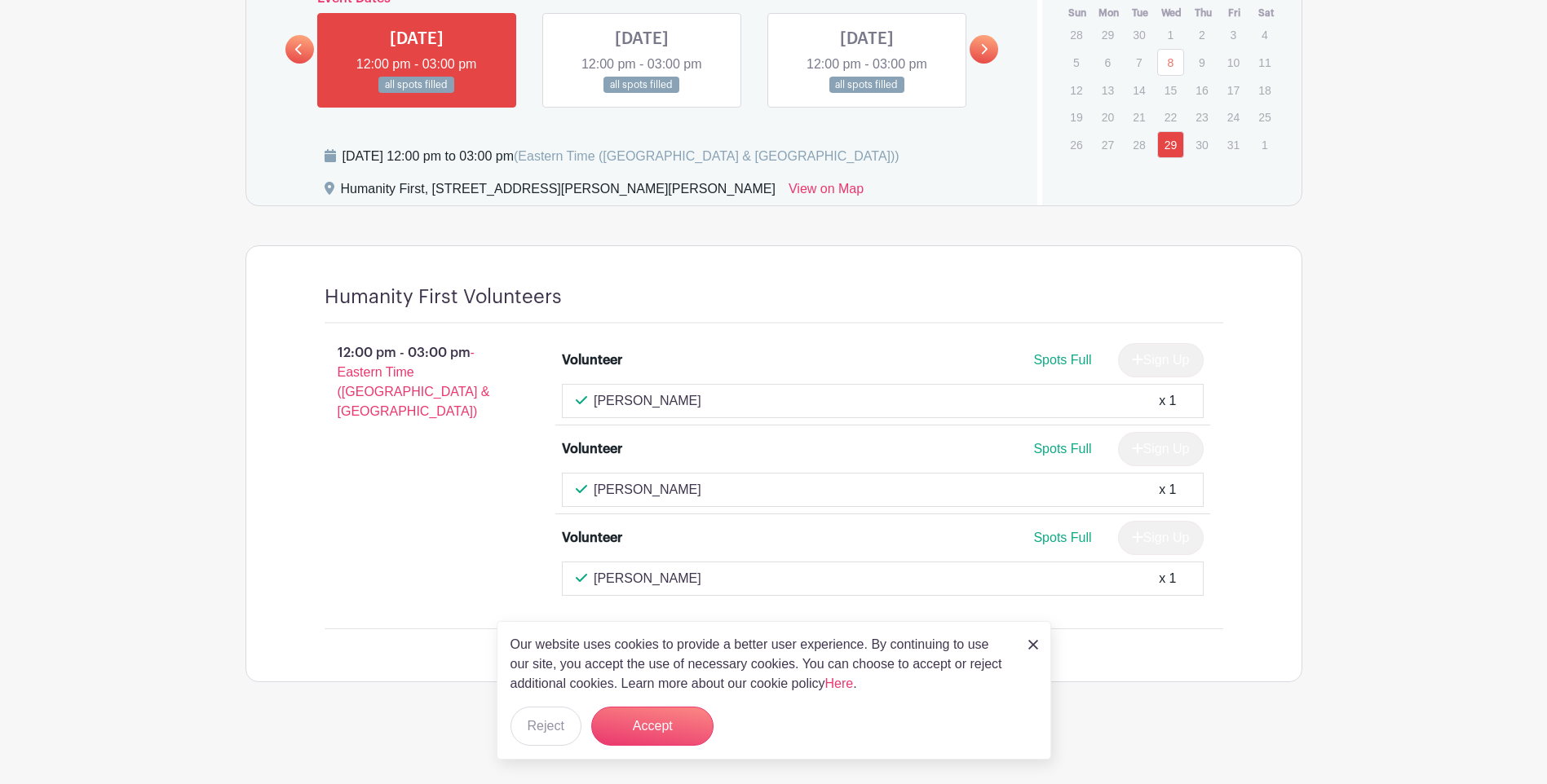
scroll to position [1045, 0]
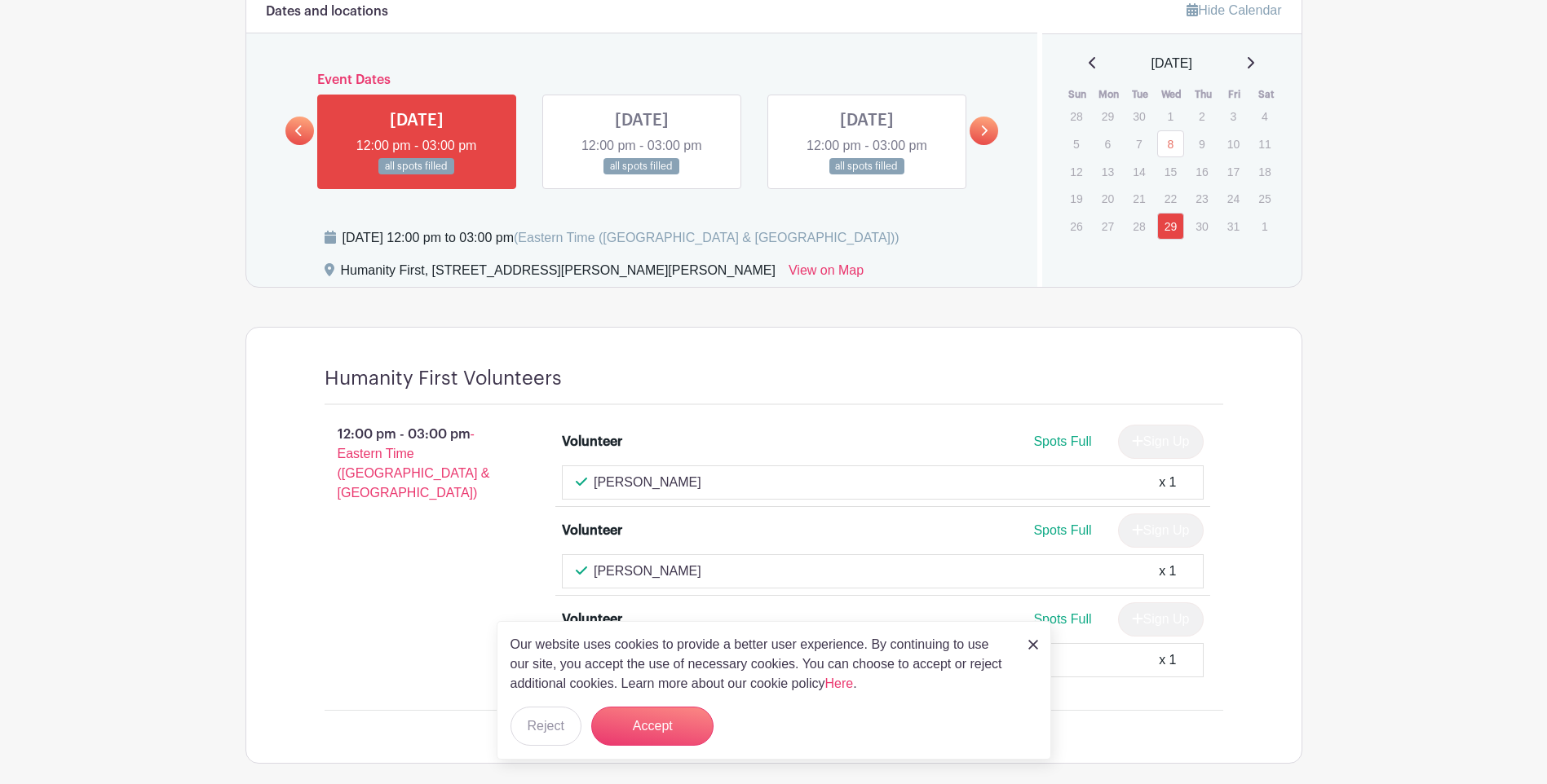
click at [1254, 60] on icon at bounding box center [1251, 63] width 7 height 12
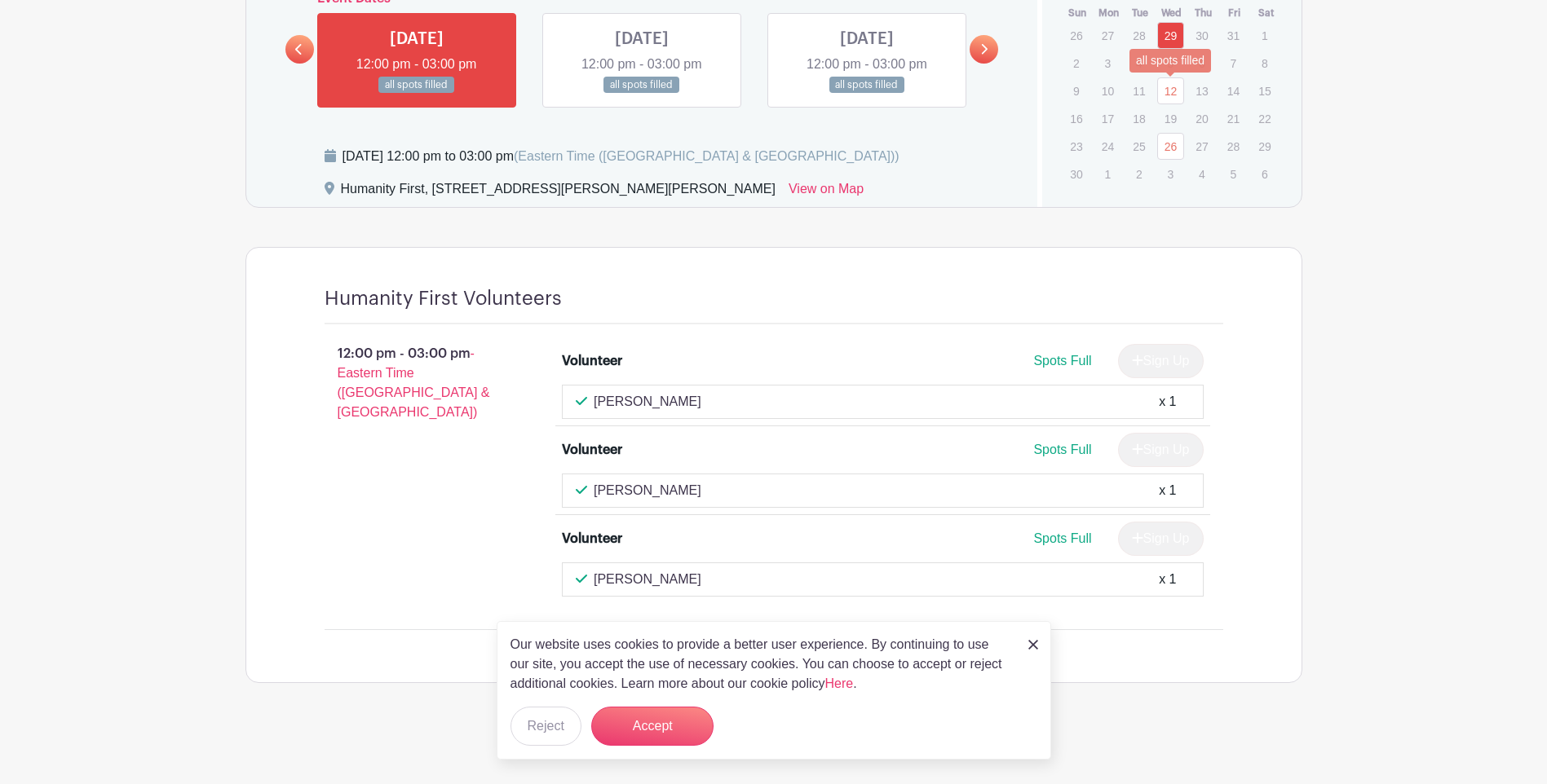
click at [1171, 90] on link "12" at bounding box center [1170, 91] width 27 height 27
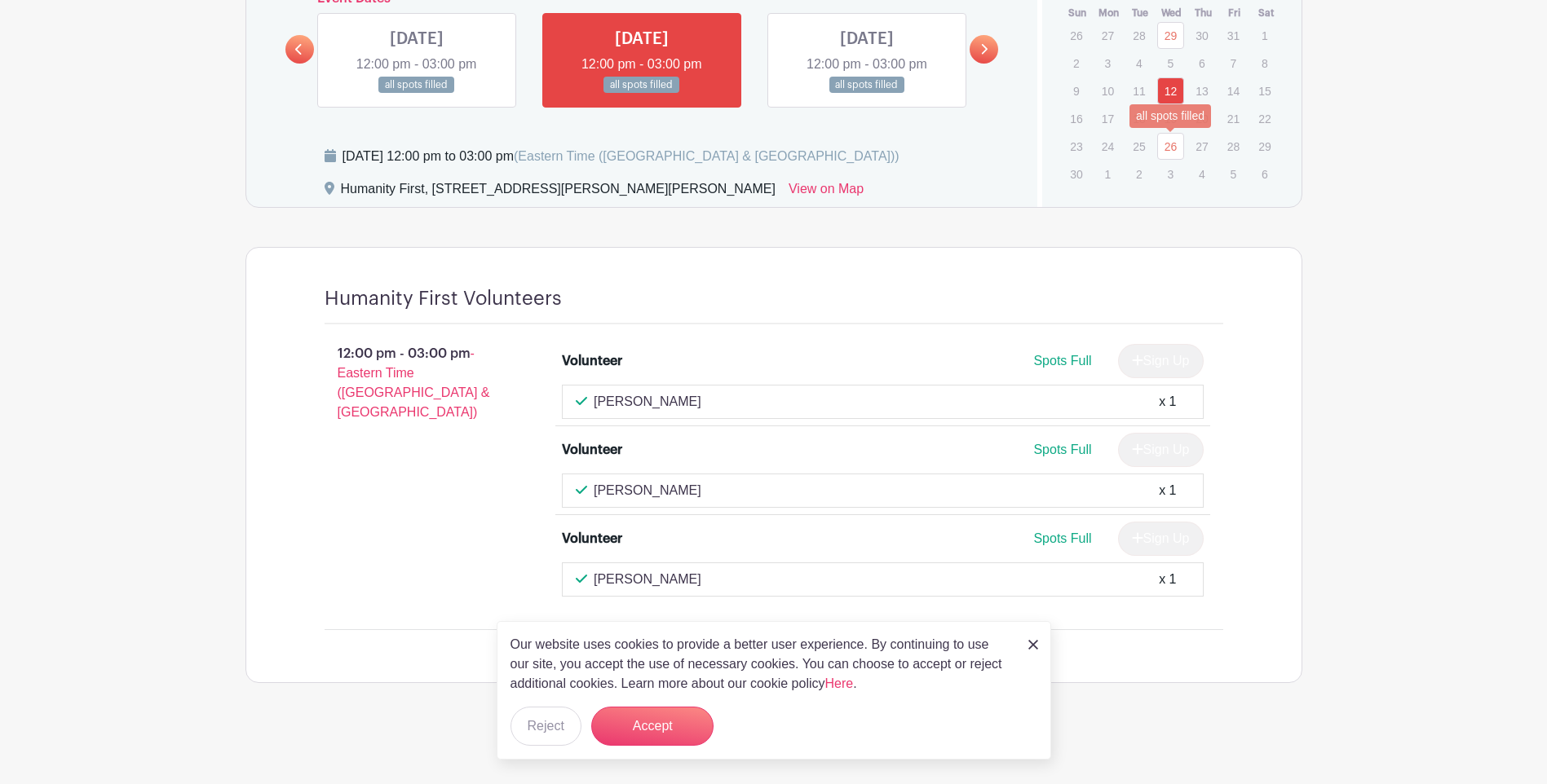
click at [1164, 154] on link "26" at bounding box center [1170, 146] width 27 height 27
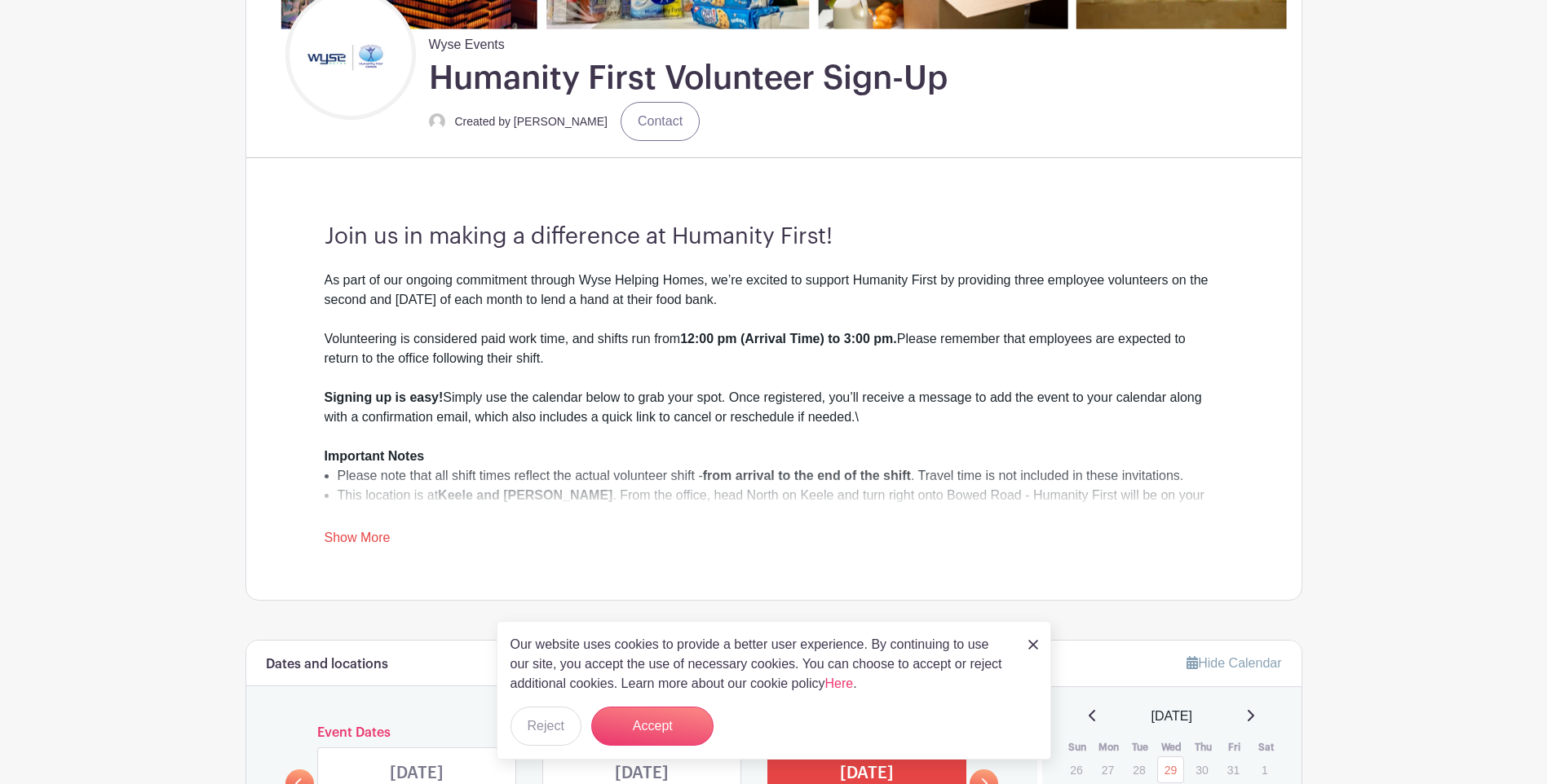
scroll to position [230, 0]
